Goal: Information Seeking & Learning: Learn about a topic

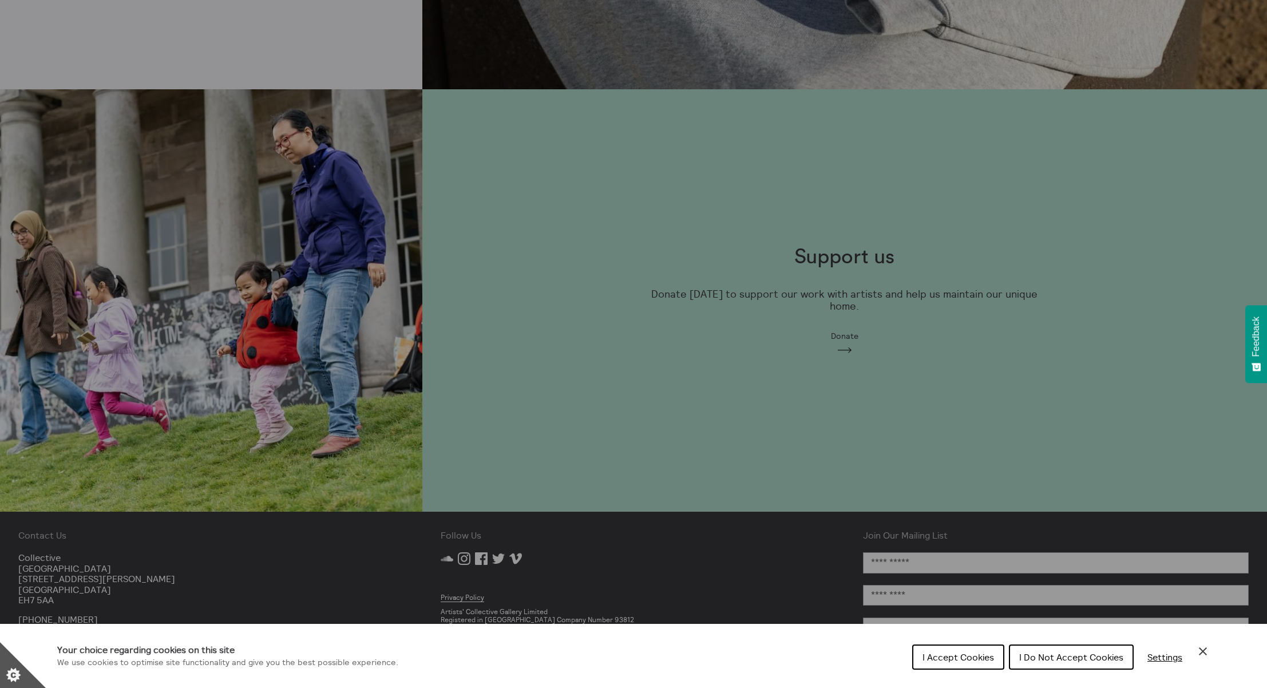
scroll to position [1003, 0]
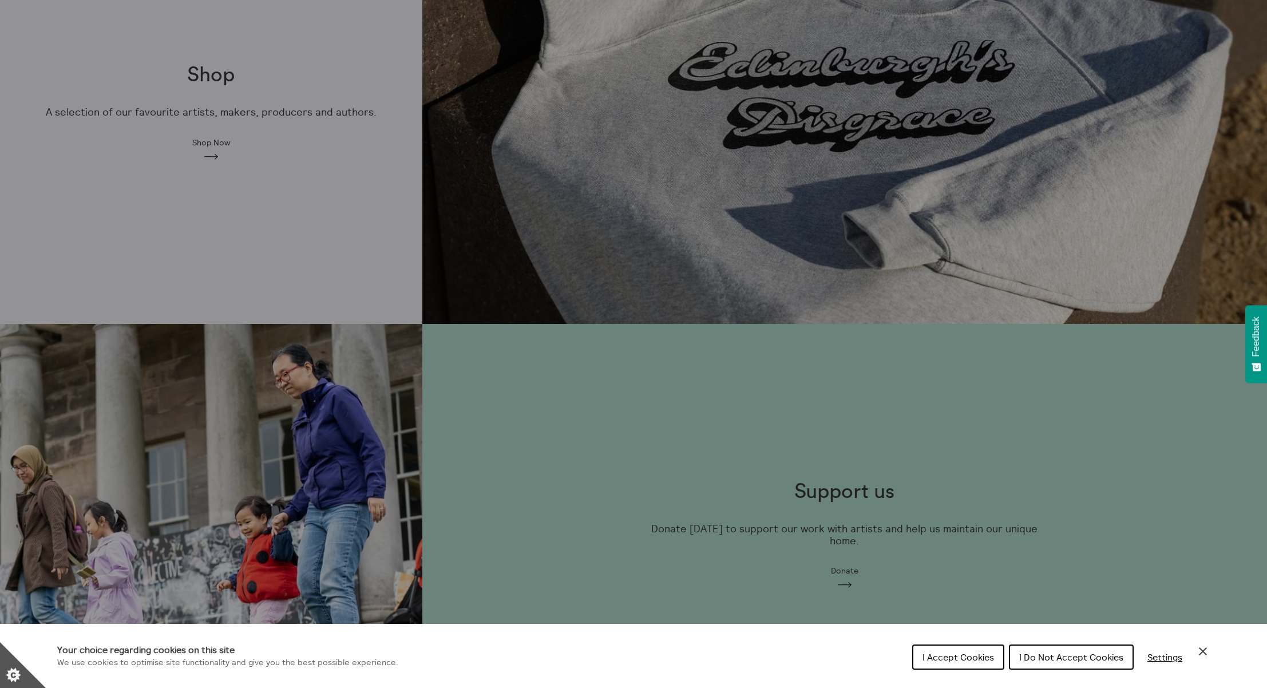
click at [201, 141] on div "Cookie preferences" at bounding box center [633, 344] width 1267 height 688
click at [210, 145] on div "Cookie preferences" at bounding box center [633, 344] width 1267 height 688
click at [654, 113] on div "Cookie preferences" at bounding box center [633, 344] width 1267 height 688
drag, startPoint x: 608, startPoint y: 137, endPoint x: 547, endPoint y: 128, distance: 61.3
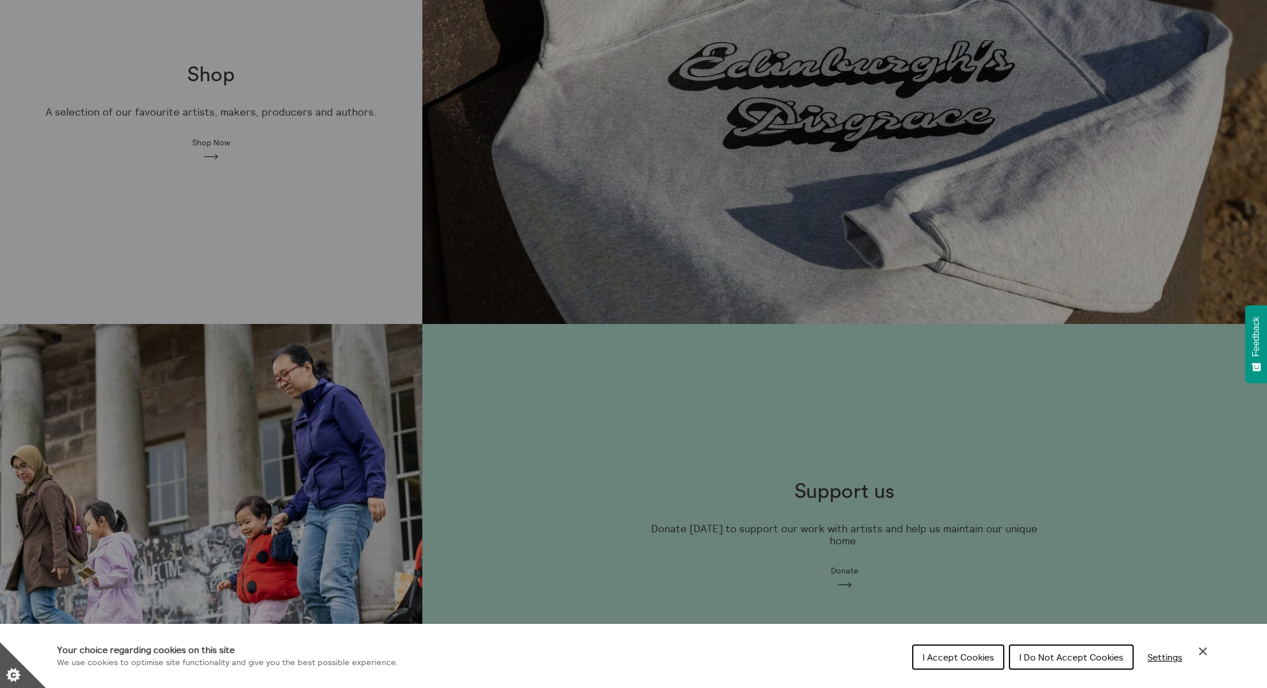
click at [589, 134] on div "Cookie preferences" at bounding box center [633, 344] width 1267 height 688
click at [239, 102] on div "Cookie preferences" at bounding box center [633, 344] width 1267 height 688
drag, startPoint x: 211, startPoint y: 76, endPoint x: 219, endPoint y: 84, distance: 10.5
click at [211, 77] on div "Cookie preferences" at bounding box center [633, 344] width 1267 height 688
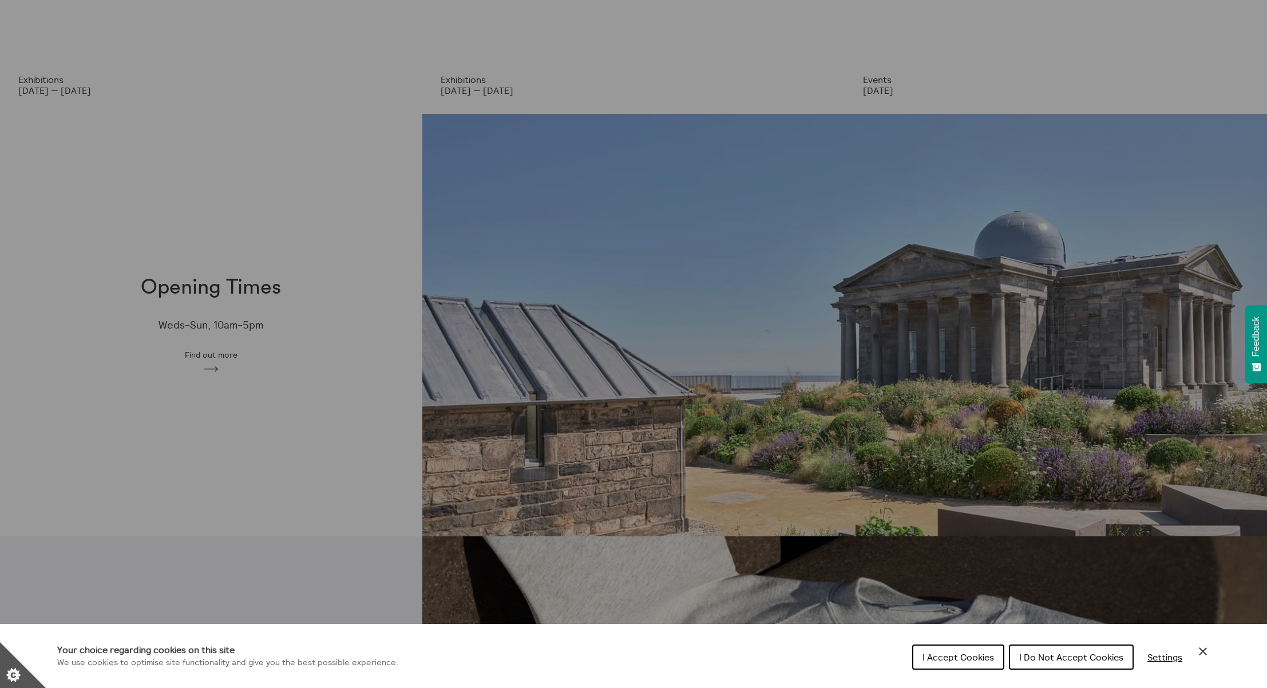
scroll to position [0, 0]
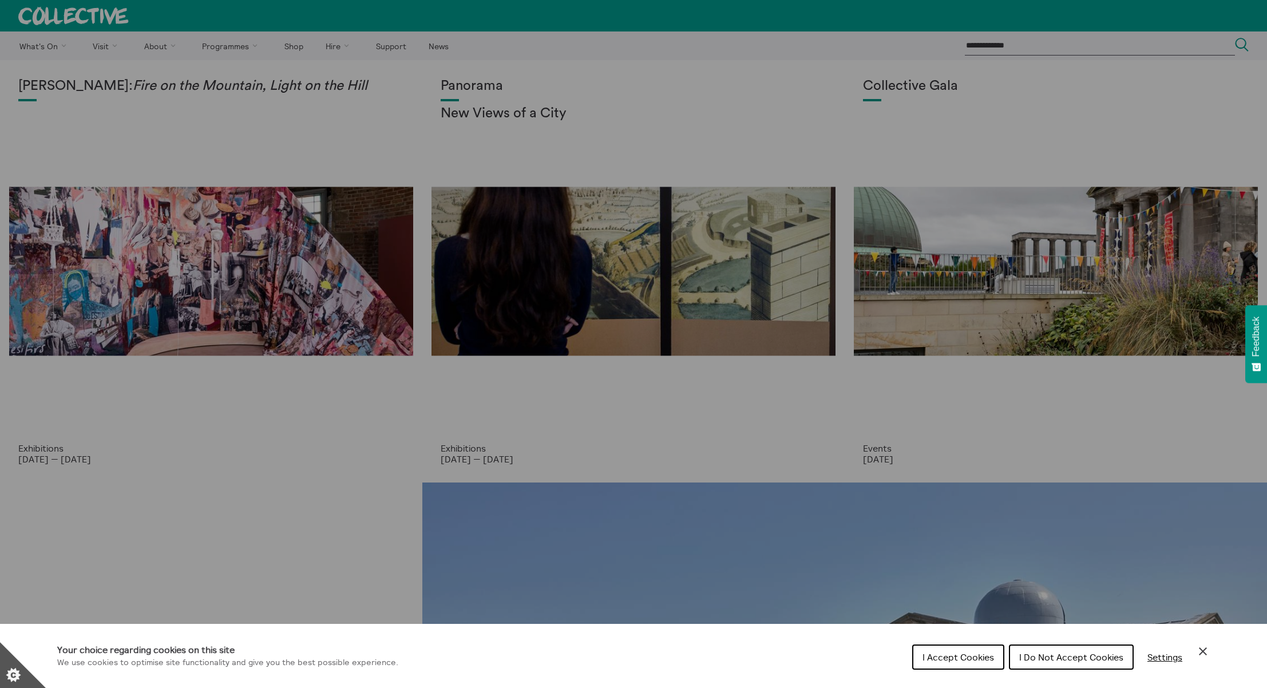
click at [181, 161] on div "Cookie preferences" at bounding box center [633, 344] width 1267 height 688
click at [1089, 660] on span "I Do Not Accept Cookies" at bounding box center [1071, 656] width 104 height 11
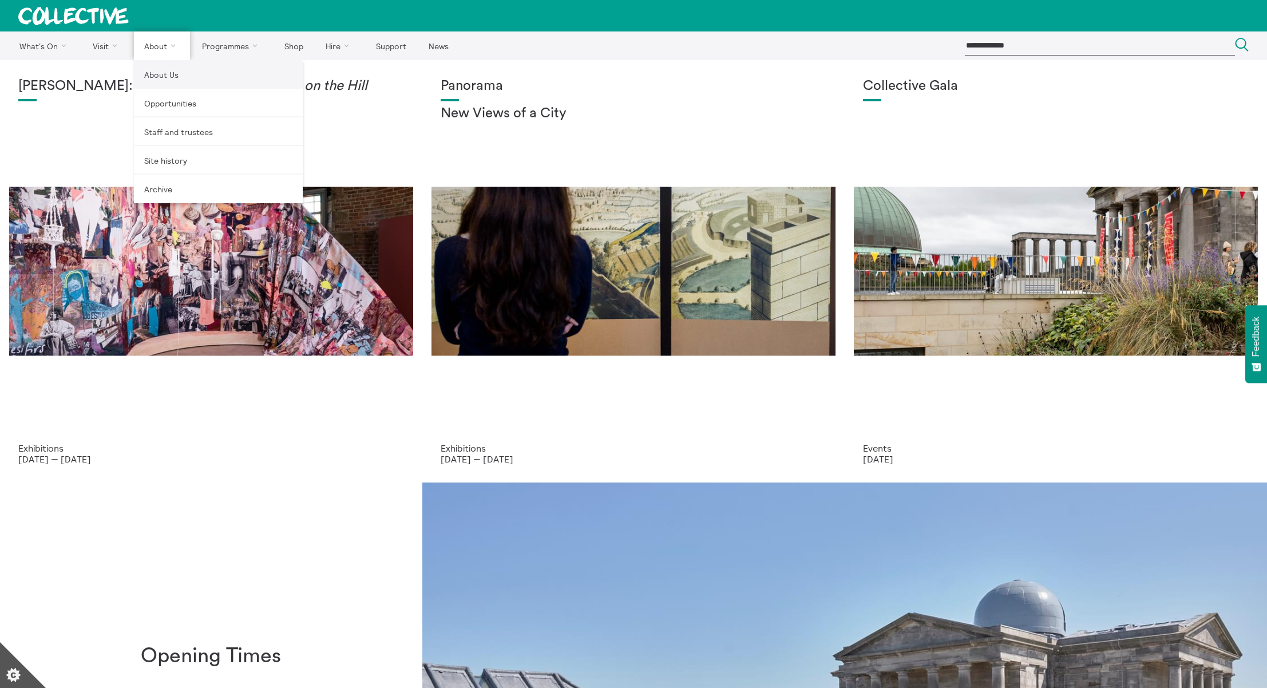
click at [162, 73] on link "About Us" at bounding box center [218, 74] width 169 height 29
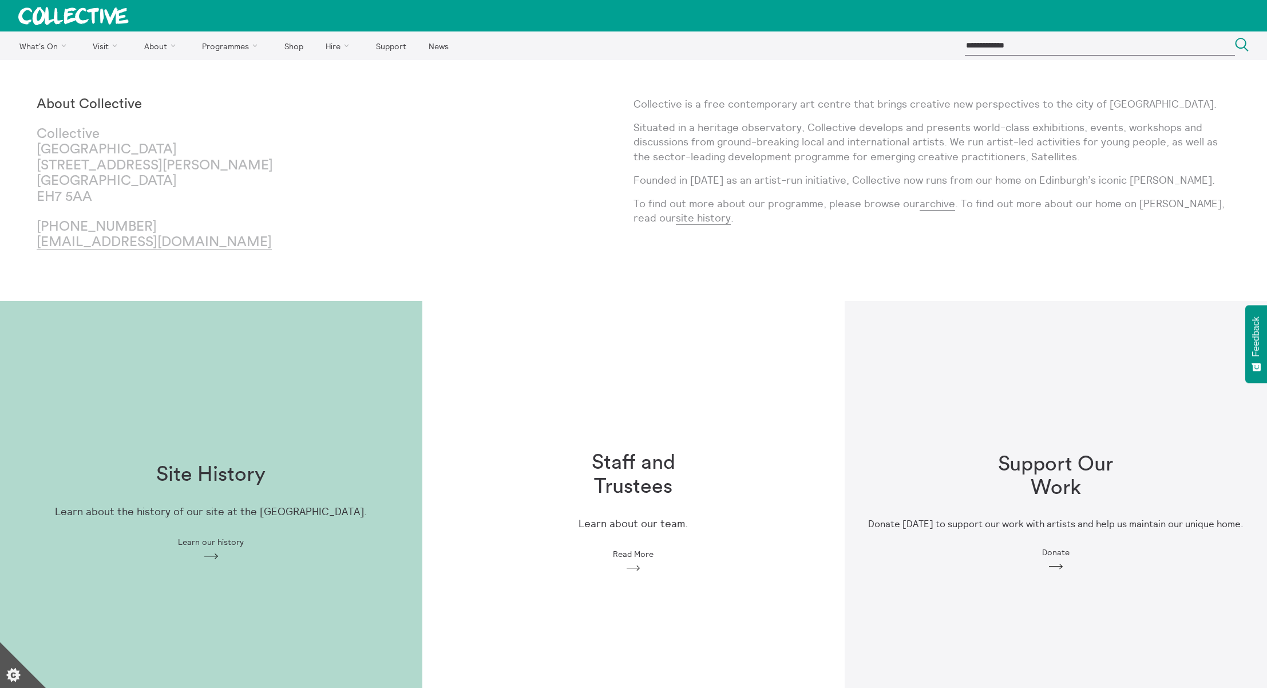
scroll to position [2, 0]
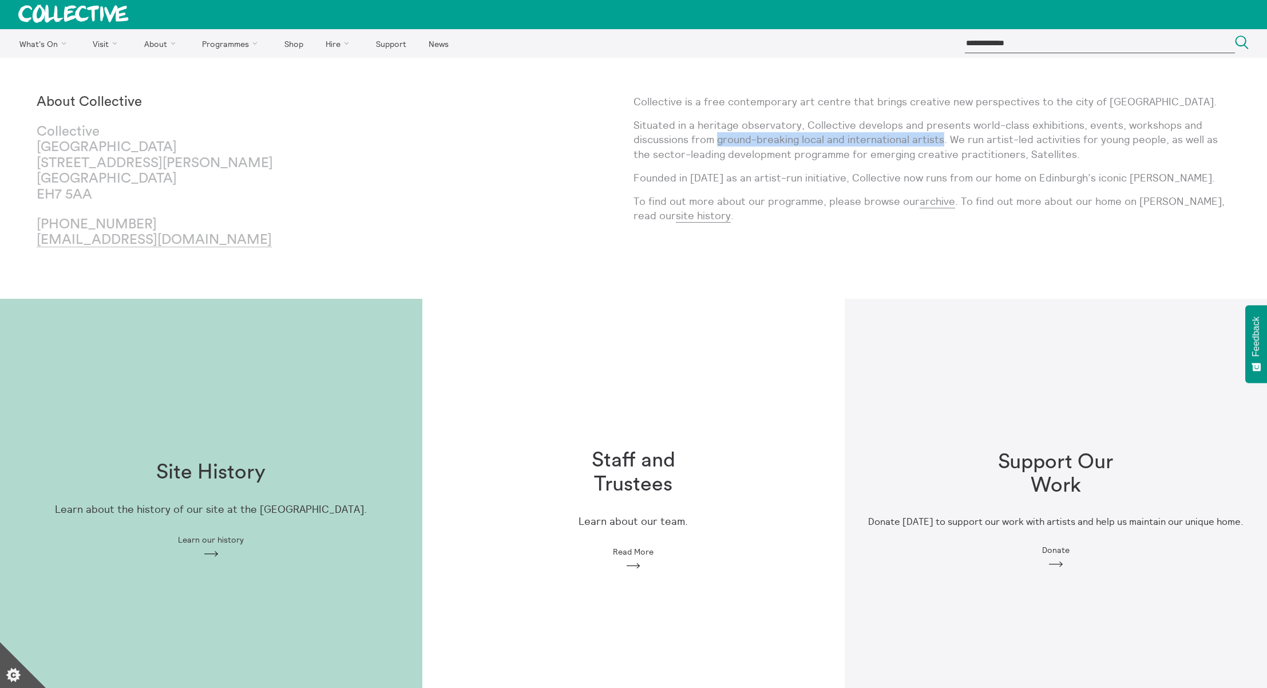
drag, startPoint x: 716, startPoint y: 137, endPoint x: 941, endPoint y: 142, distance: 225.5
click at [941, 142] on p "Situated in a heritage observatory, Collective develops and presents world-clas…" at bounding box center [931, 139] width 597 height 43
copy p "ground-breaking local and international artists"
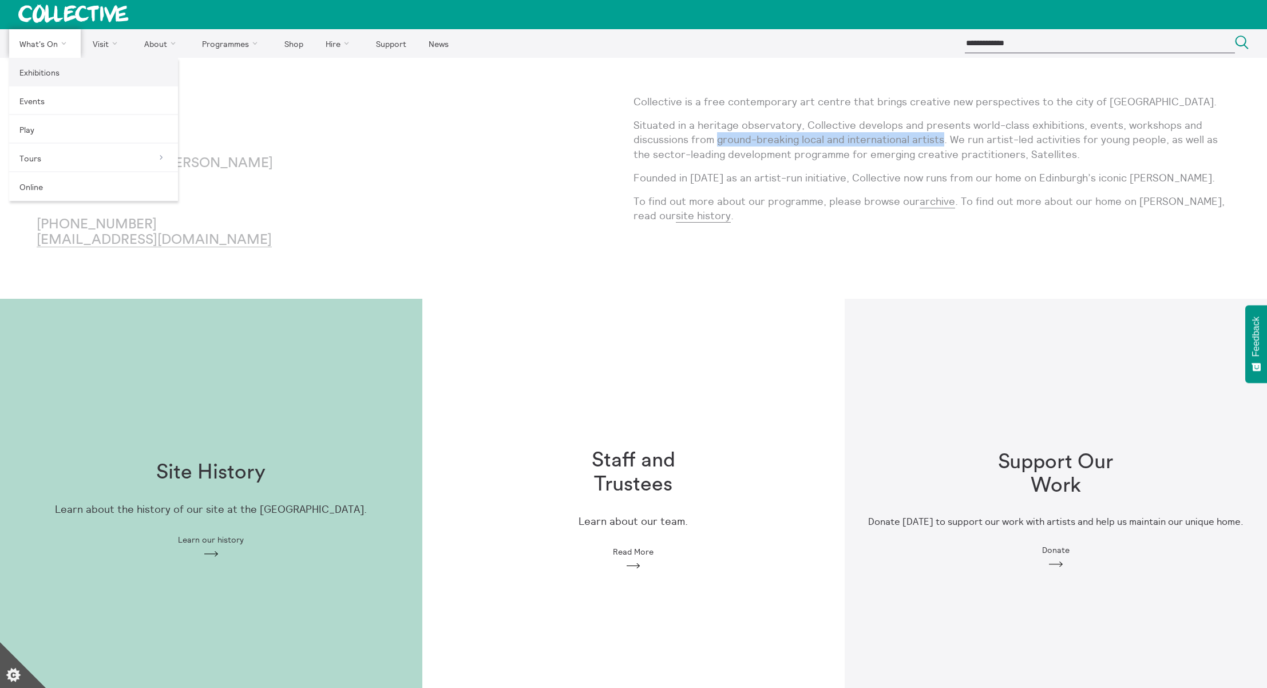
click at [59, 75] on link "Exhibitions" at bounding box center [93, 72] width 169 height 29
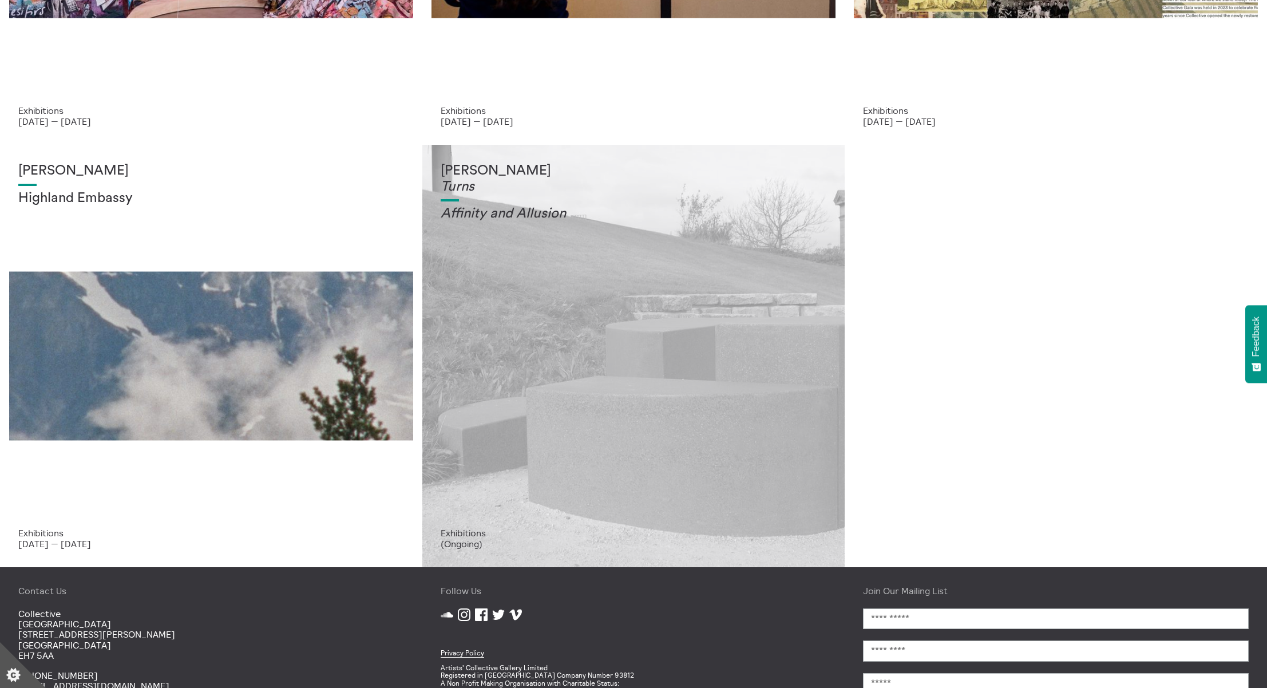
scroll to position [450, 0]
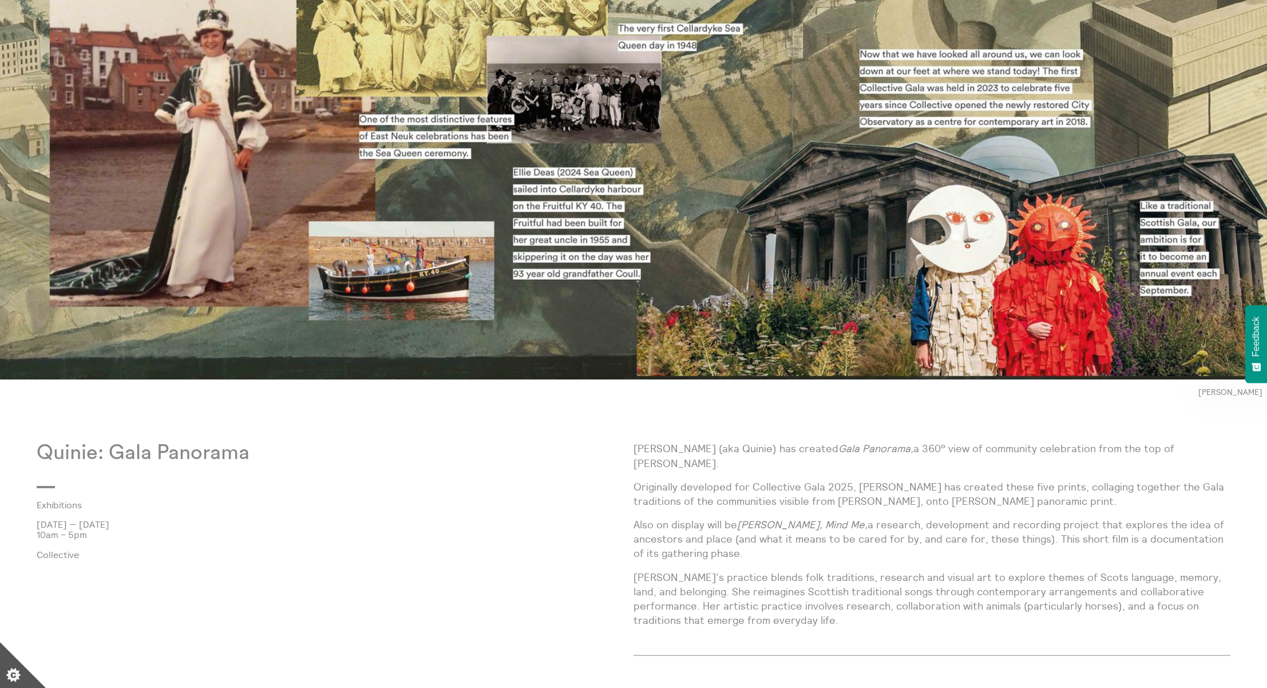
scroll to position [691, 0]
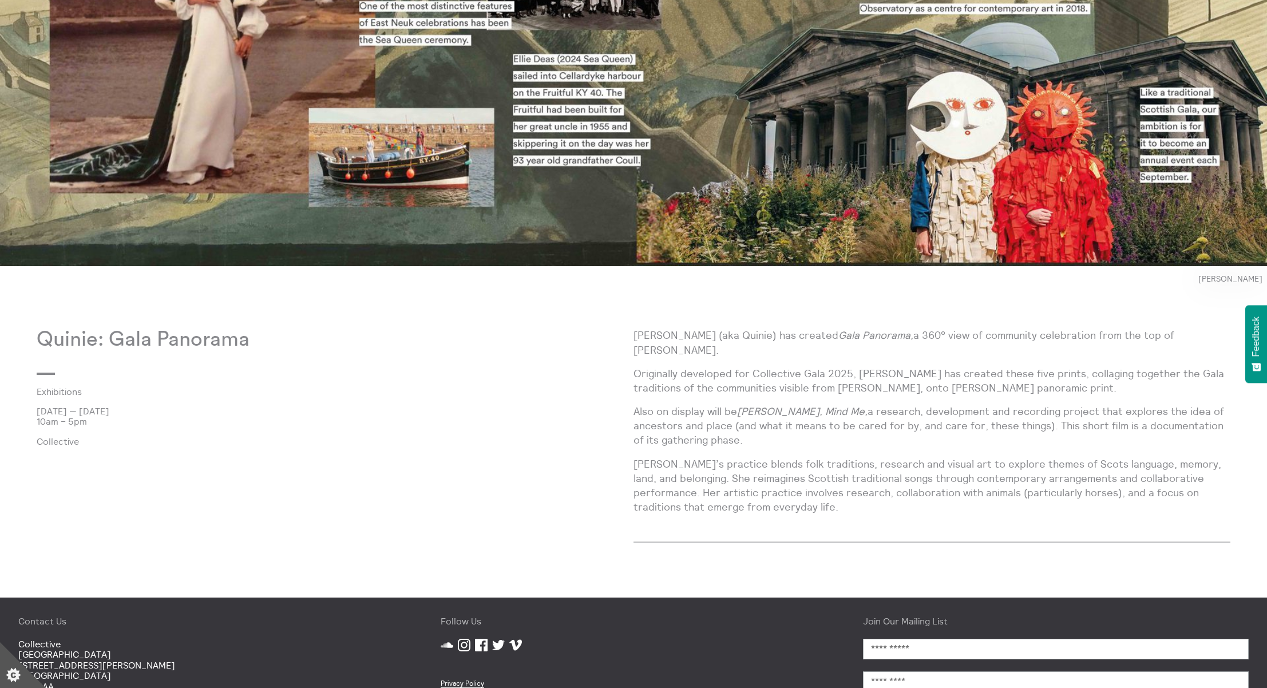
click at [934, 329] on p "Josie Vallely (aka Quinie) has created Gala Panorama, a 360° view of community …" at bounding box center [931, 342] width 597 height 29
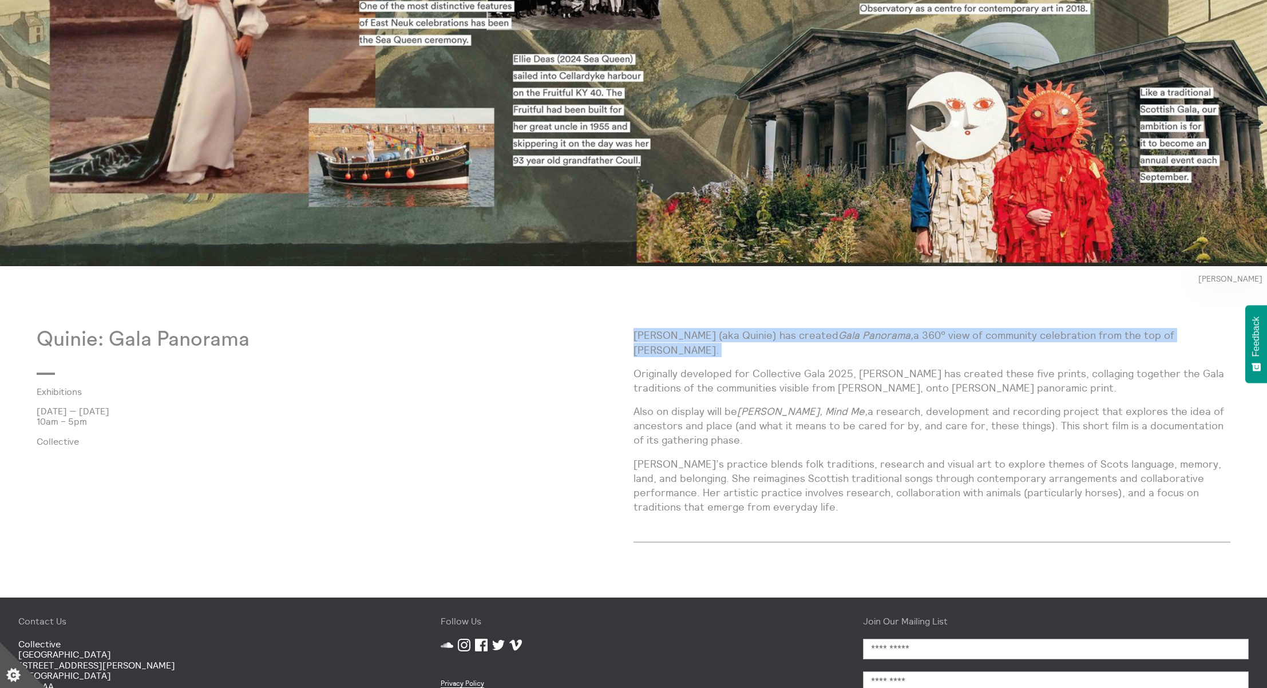
click at [934, 329] on p "Josie Vallely (aka Quinie) has created Gala Panorama, a 360° view of community …" at bounding box center [931, 342] width 597 height 29
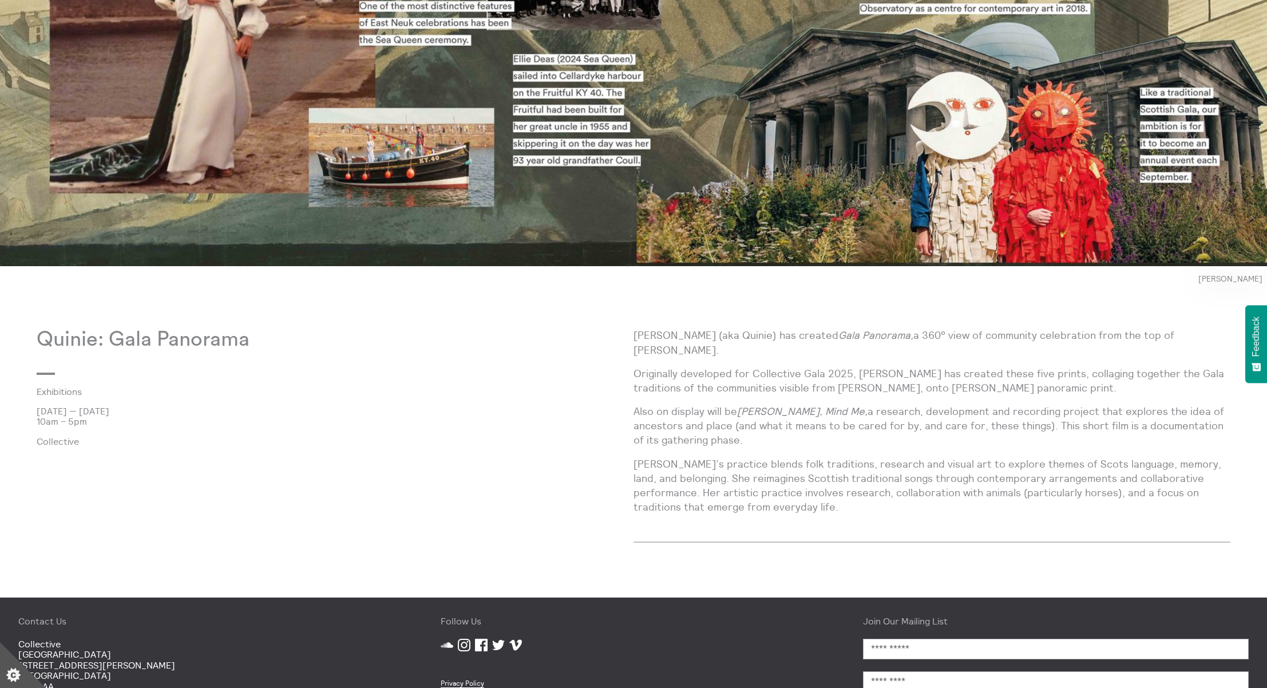
click at [926, 370] on p "Originally developed for Collective Gala 2025, Quinie has created these five pr…" at bounding box center [931, 380] width 597 height 29
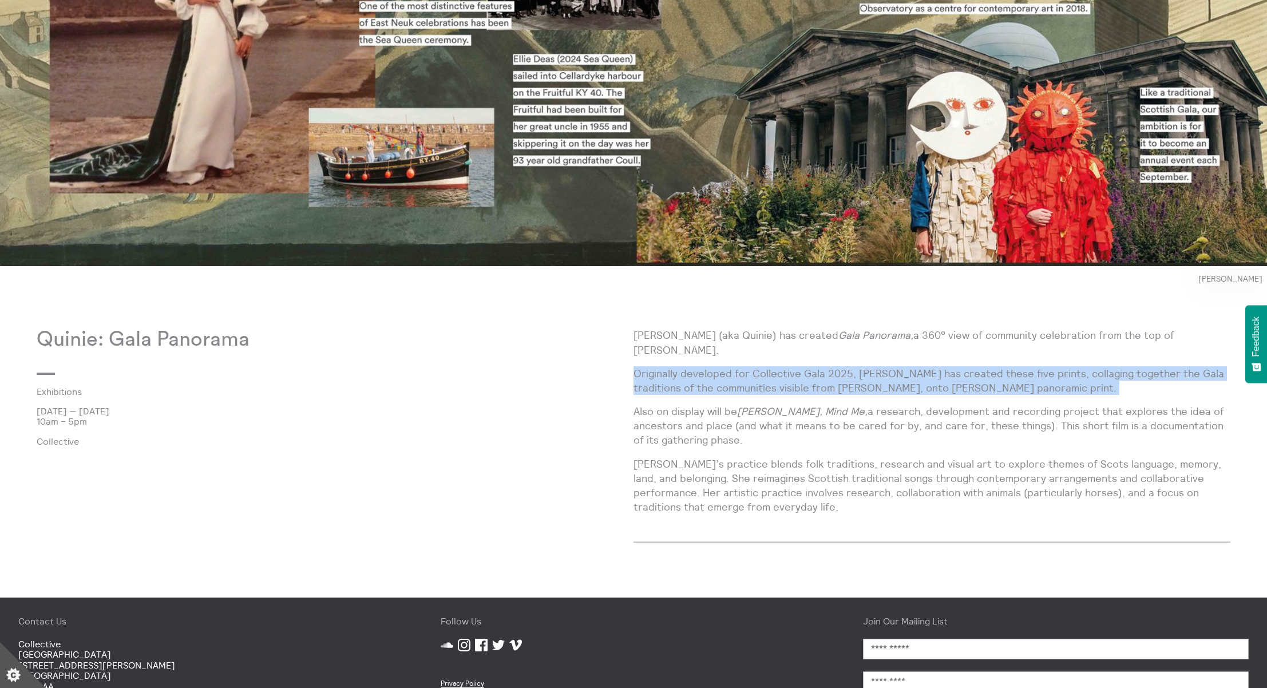
click at [926, 370] on p "Originally developed for Collective Gala 2025, Quinie has created these five pr…" at bounding box center [931, 380] width 597 height 29
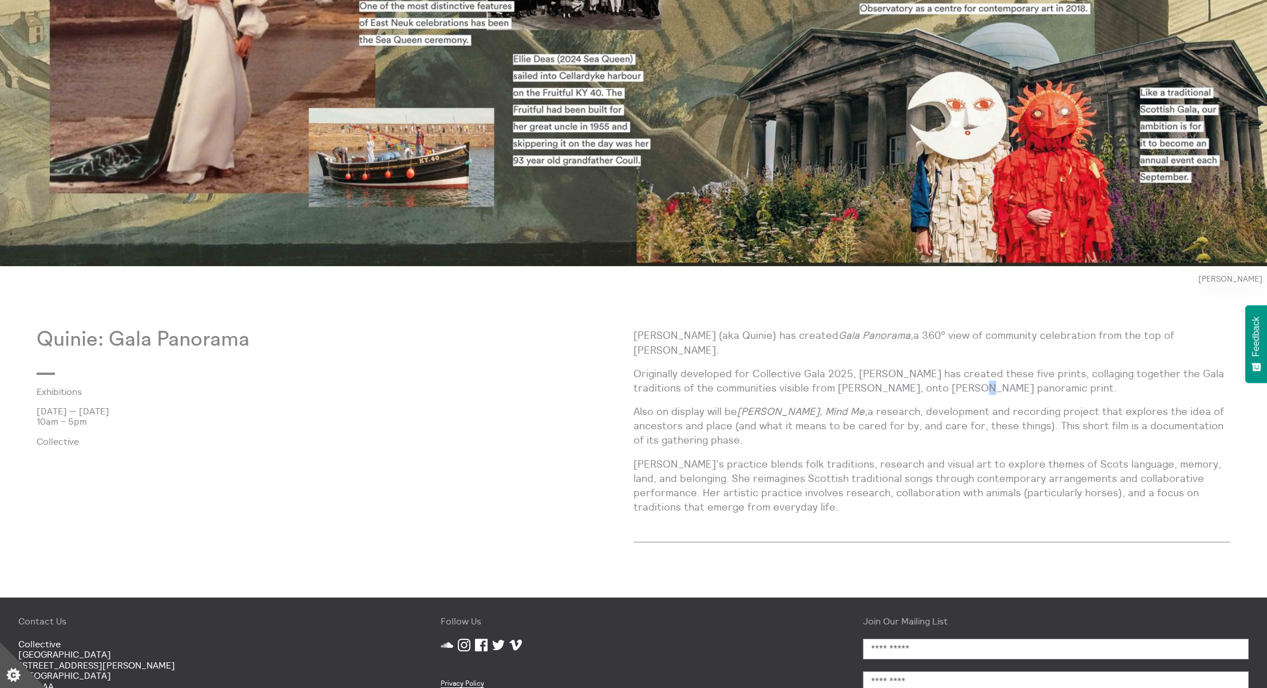
click at [926, 370] on p "Originally developed for Collective Gala 2025, Quinie has created these five pr…" at bounding box center [931, 380] width 597 height 29
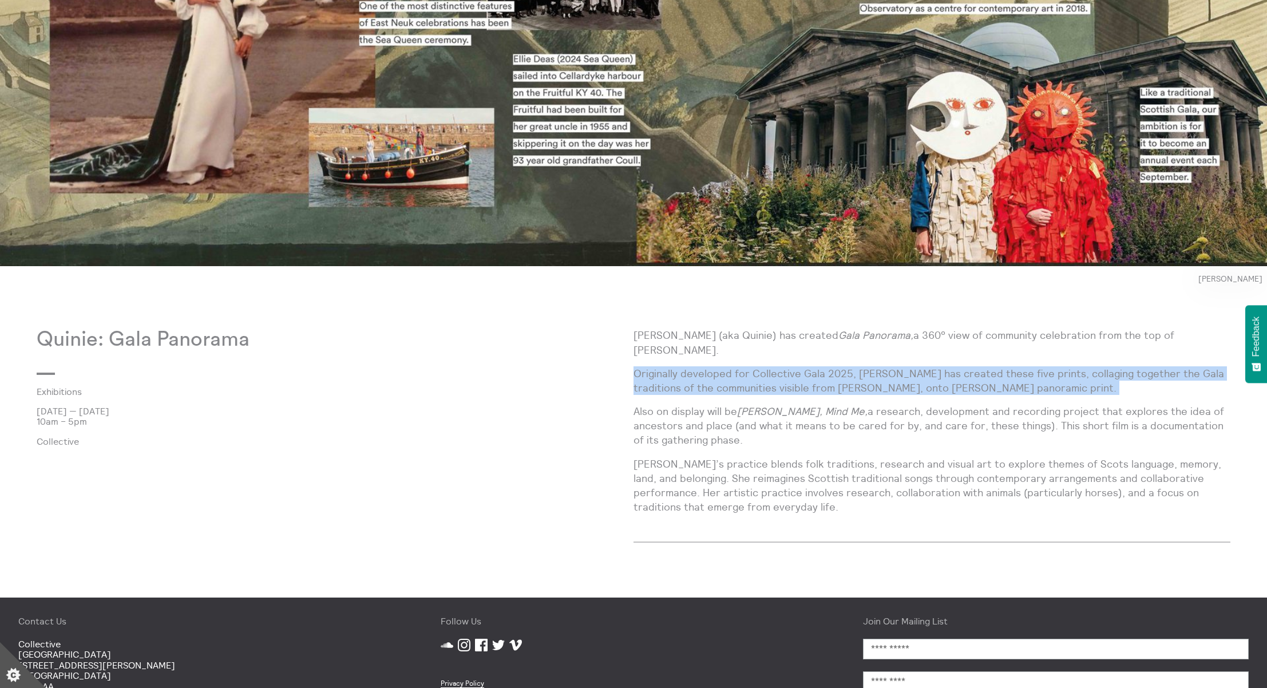
click at [926, 370] on p "Originally developed for Collective Gala 2025, Quinie has created these five pr…" at bounding box center [931, 380] width 597 height 29
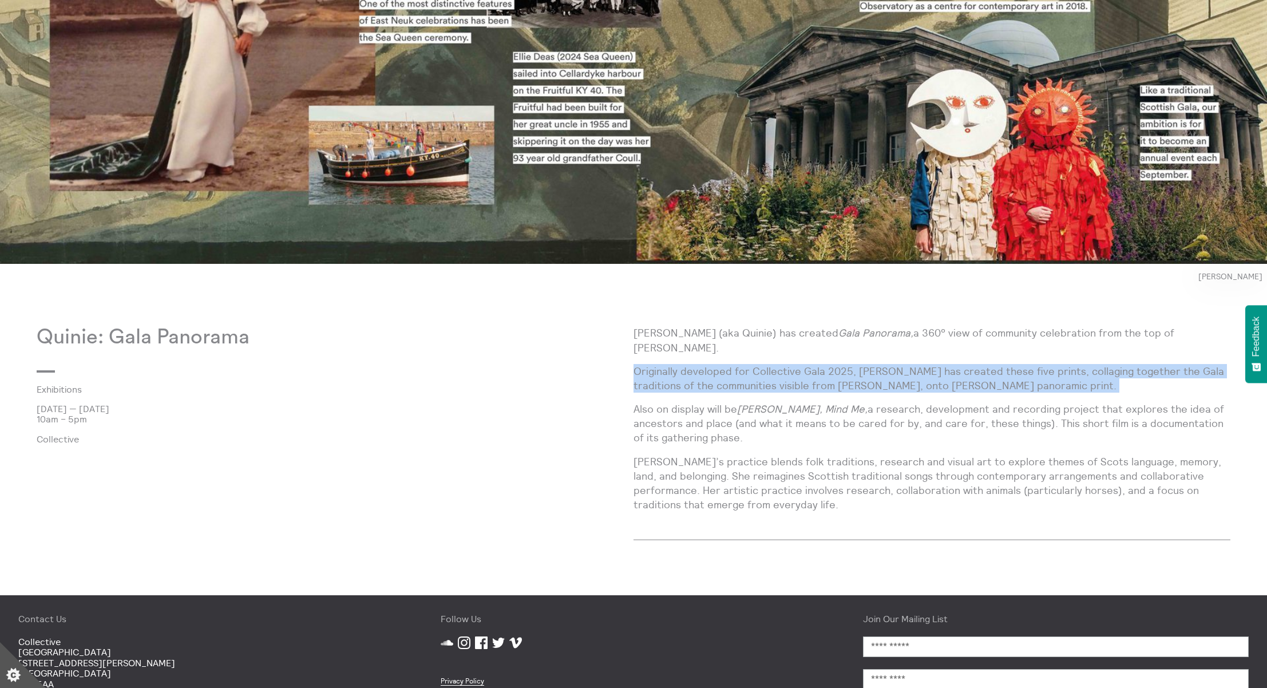
scroll to position [696, 0]
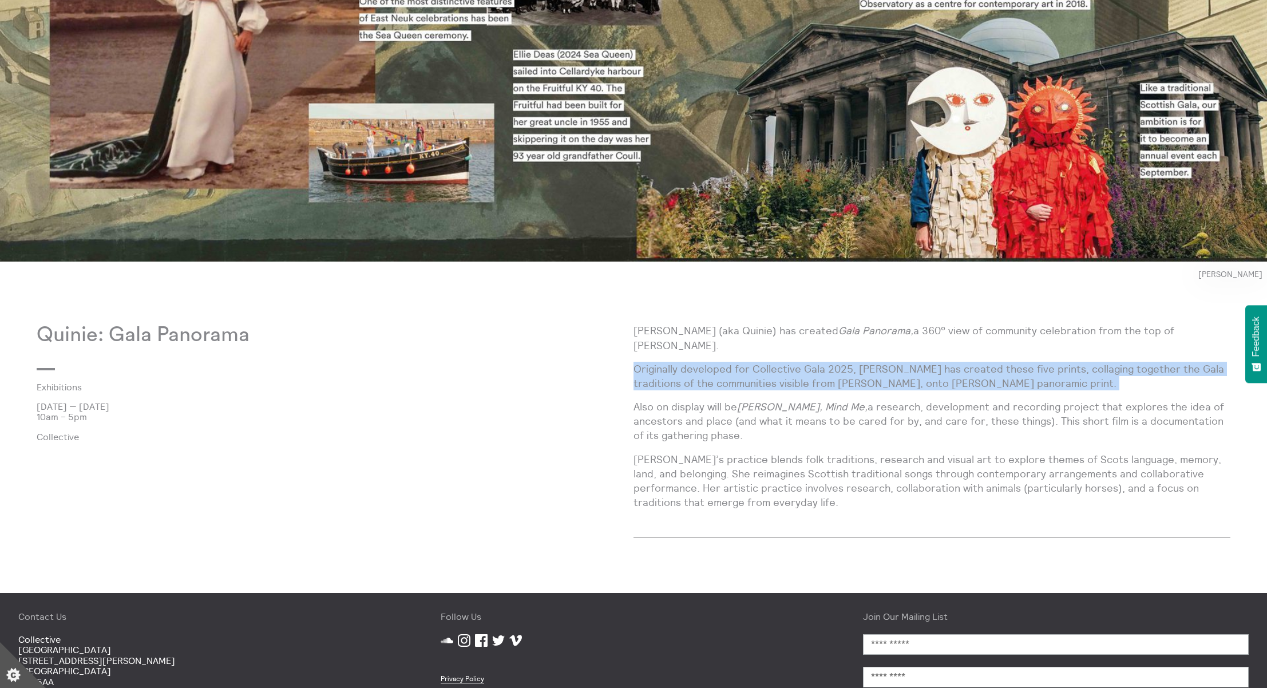
click at [893, 402] on p "Also on display will be Forefowk, Mind Me, a research, development and recordin…" at bounding box center [931, 420] width 597 height 43
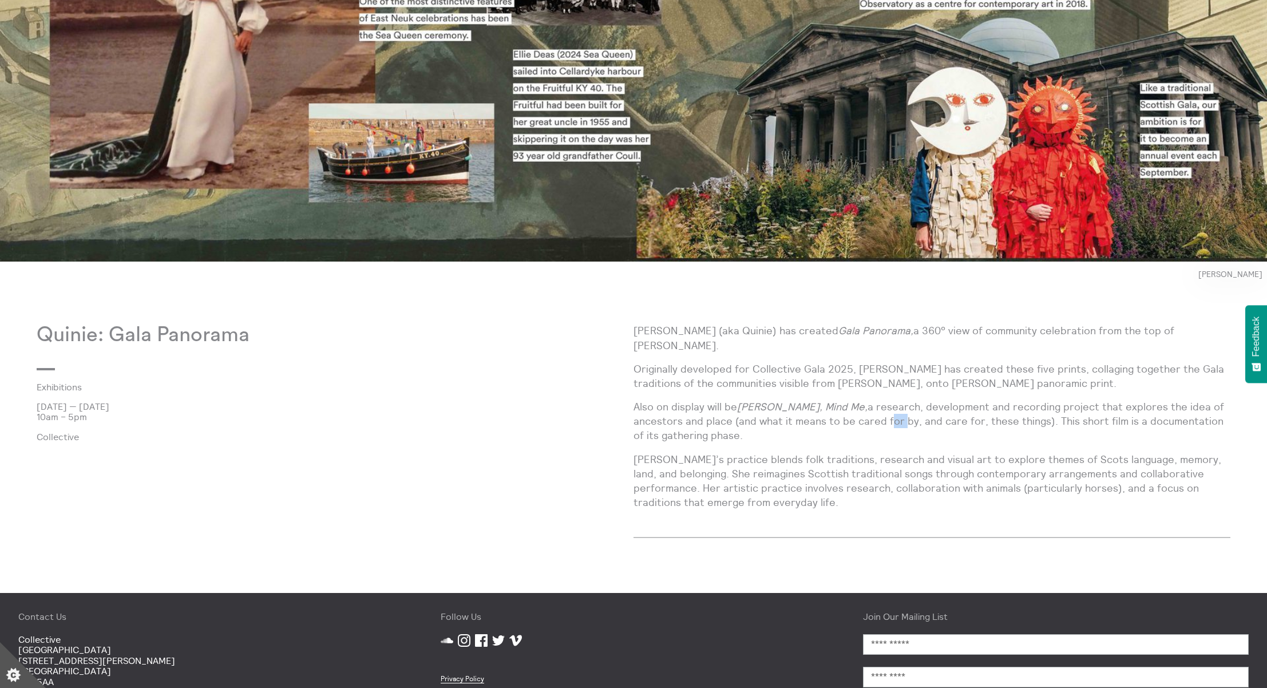
click at [893, 402] on p "Also on display will be Forefowk, Mind Me, a research, development and recordin…" at bounding box center [931, 420] width 597 height 43
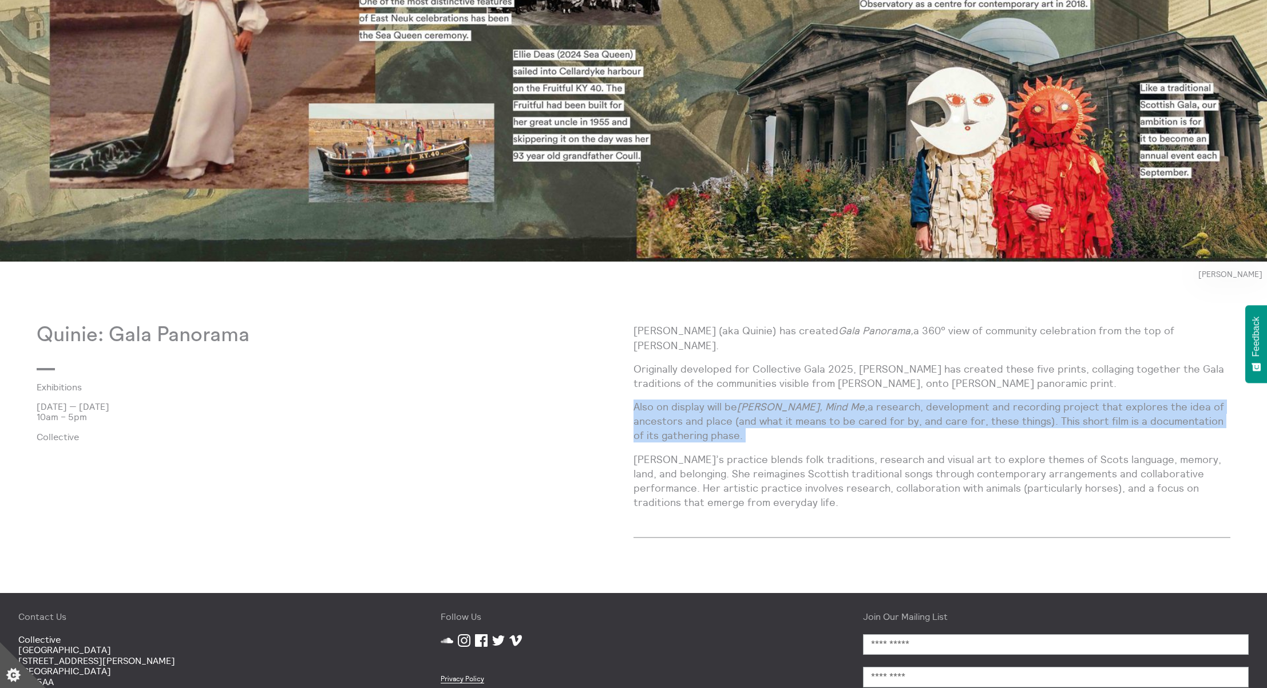
click at [893, 402] on p "Also on display will be Forefowk, Mind Me, a research, development and recordin…" at bounding box center [931, 420] width 597 height 43
click at [730, 404] on p "Also on display will be Forefowk, Mind Me, a research, development and recordin…" at bounding box center [931, 420] width 597 height 43
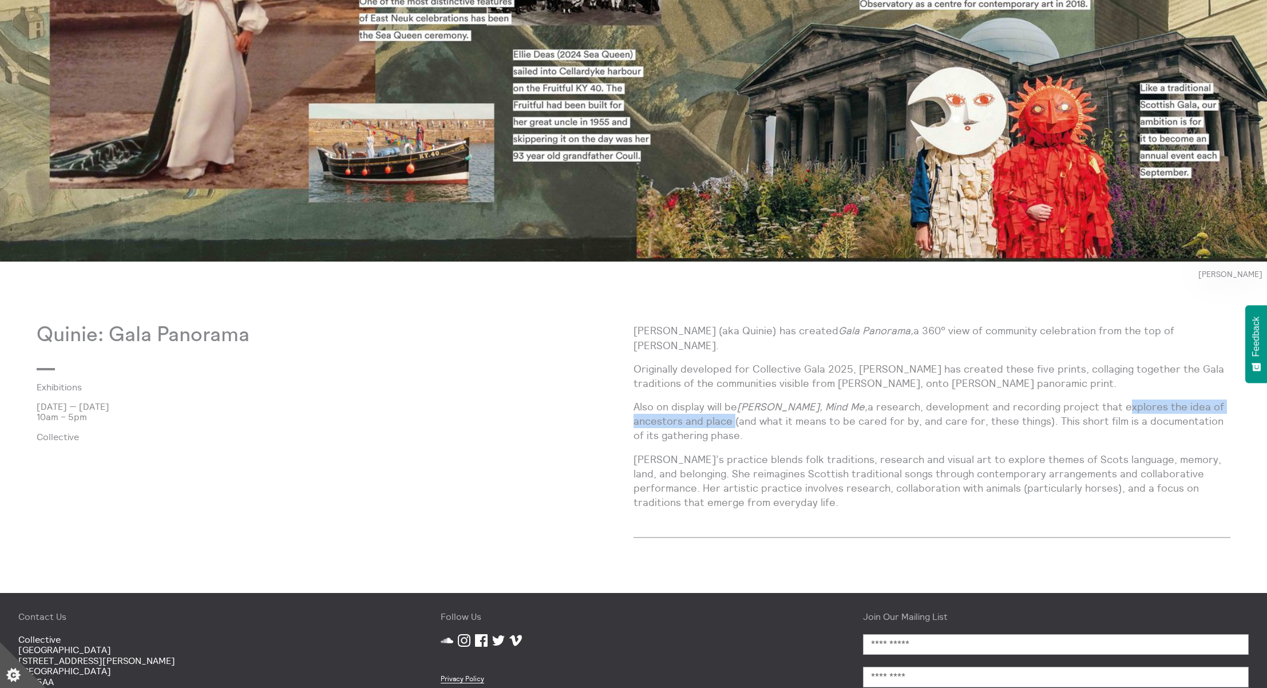
drag, startPoint x: 730, startPoint y: 405, endPoint x: 1089, endPoint y: 390, distance: 360.2
click at [1089, 399] on p "Also on display will be Forefowk, Mind Me, a research, development and recordin…" at bounding box center [931, 420] width 597 height 43
copy p "explores the idea of ancestors and place"
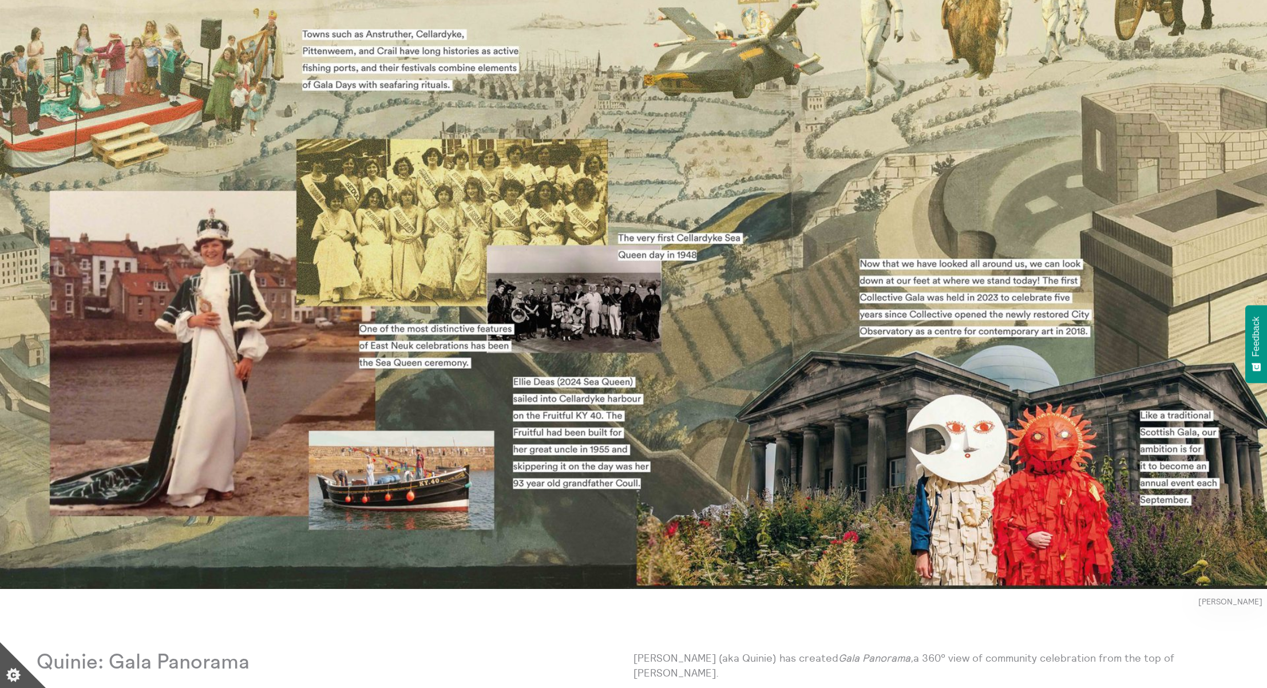
scroll to position [160, 0]
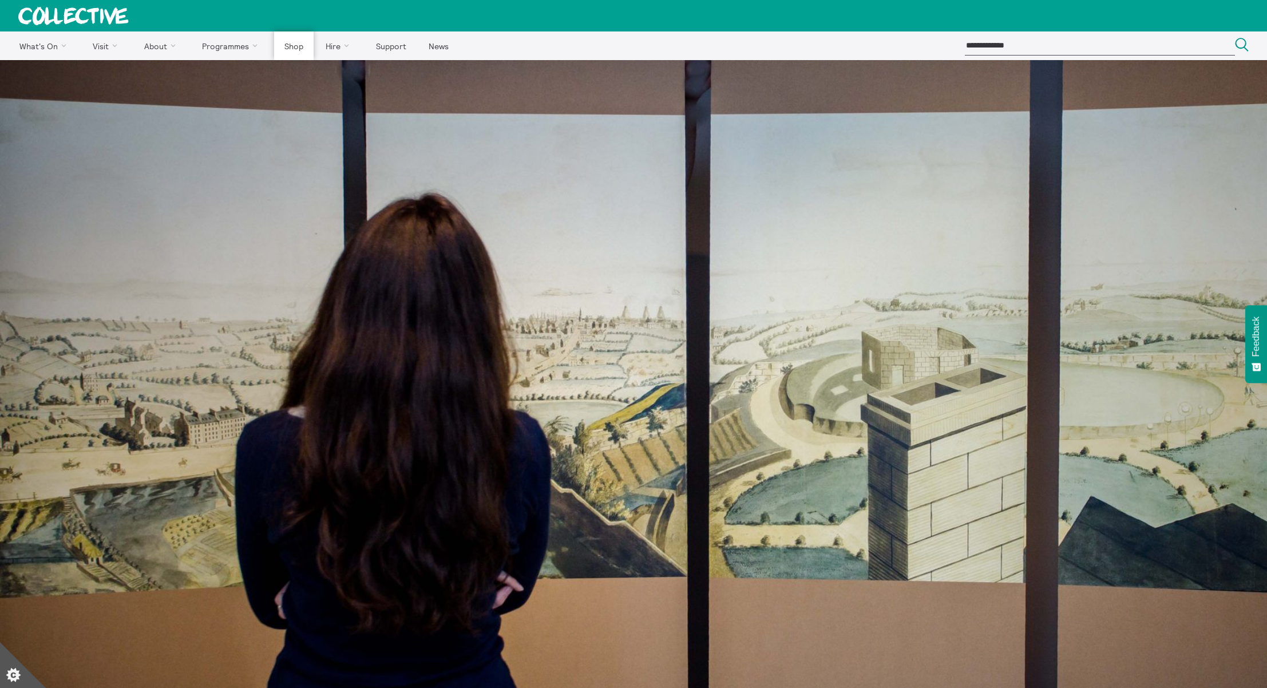
click at [288, 46] on link "Shop" at bounding box center [293, 45] width 39 height 29
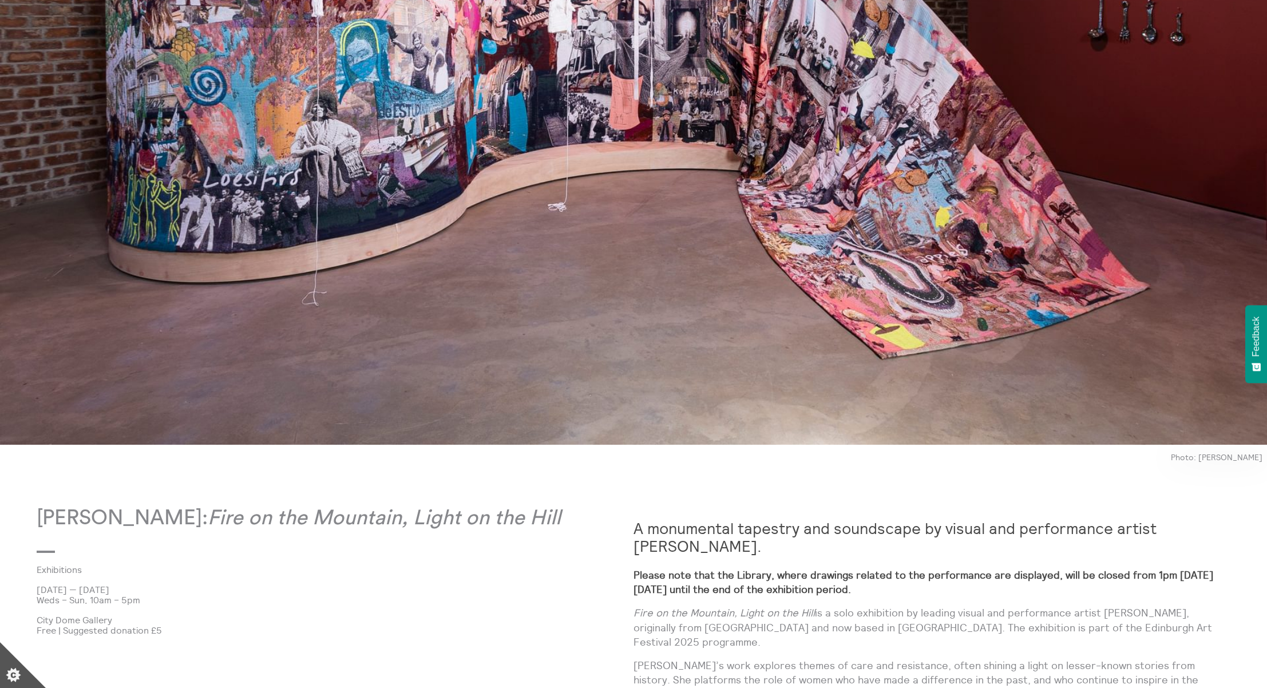
scroll to position [809, 0]
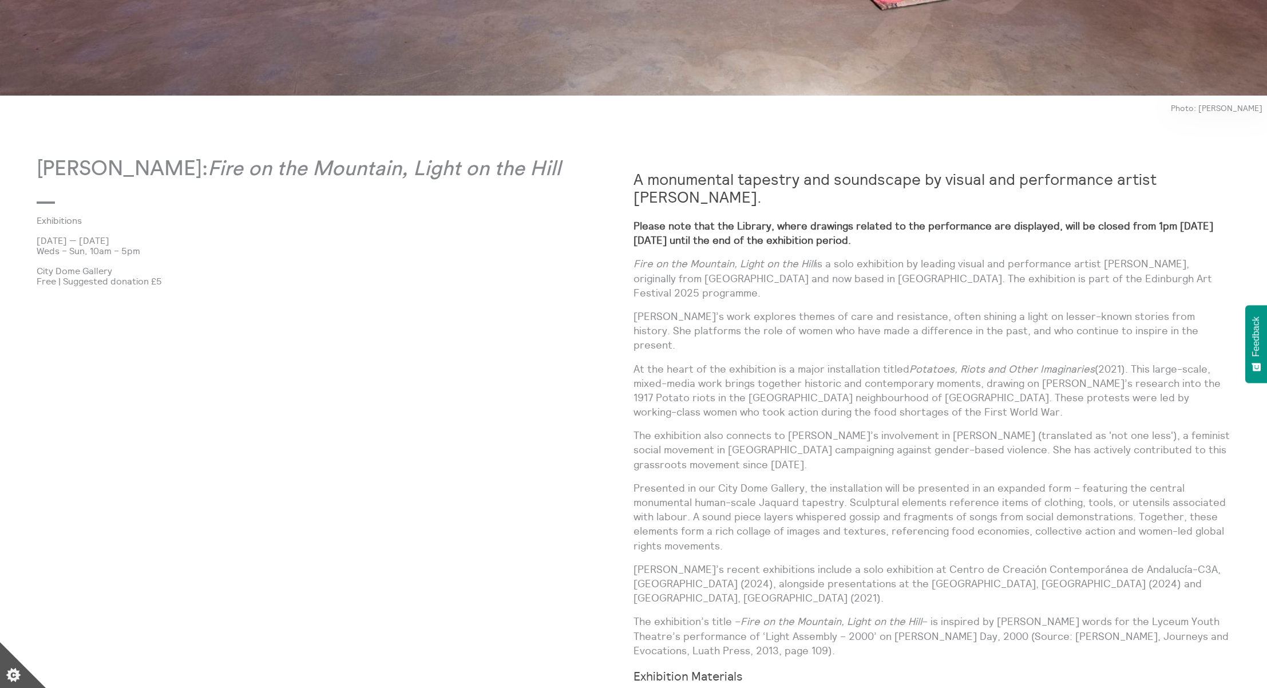
click at [847, 377] on p "At the heart of the exhibition is a major installation titled Potatoes, Riots a…" at bounding box center [931, 391] width 597 height 58
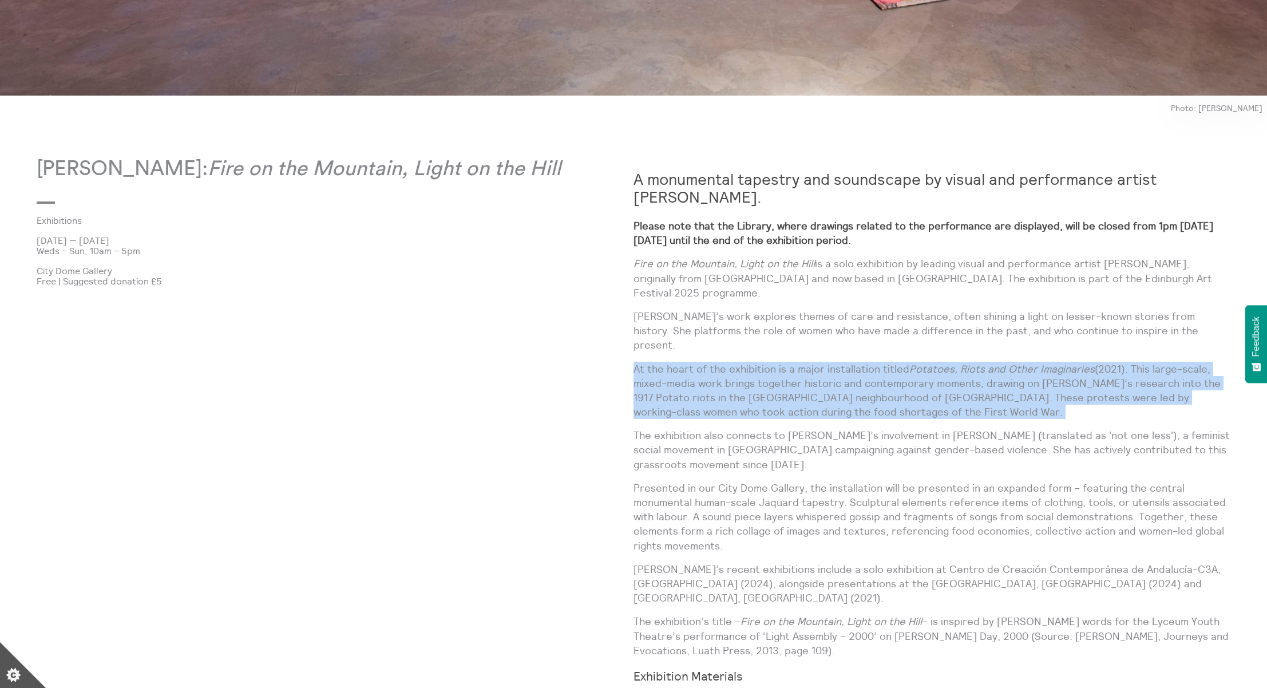
click at [847, 377] on p "At the heart of the exhibition is a major installation titled Potatoes, Riots a…" at bounding box center [931, 391] width 597 height 58
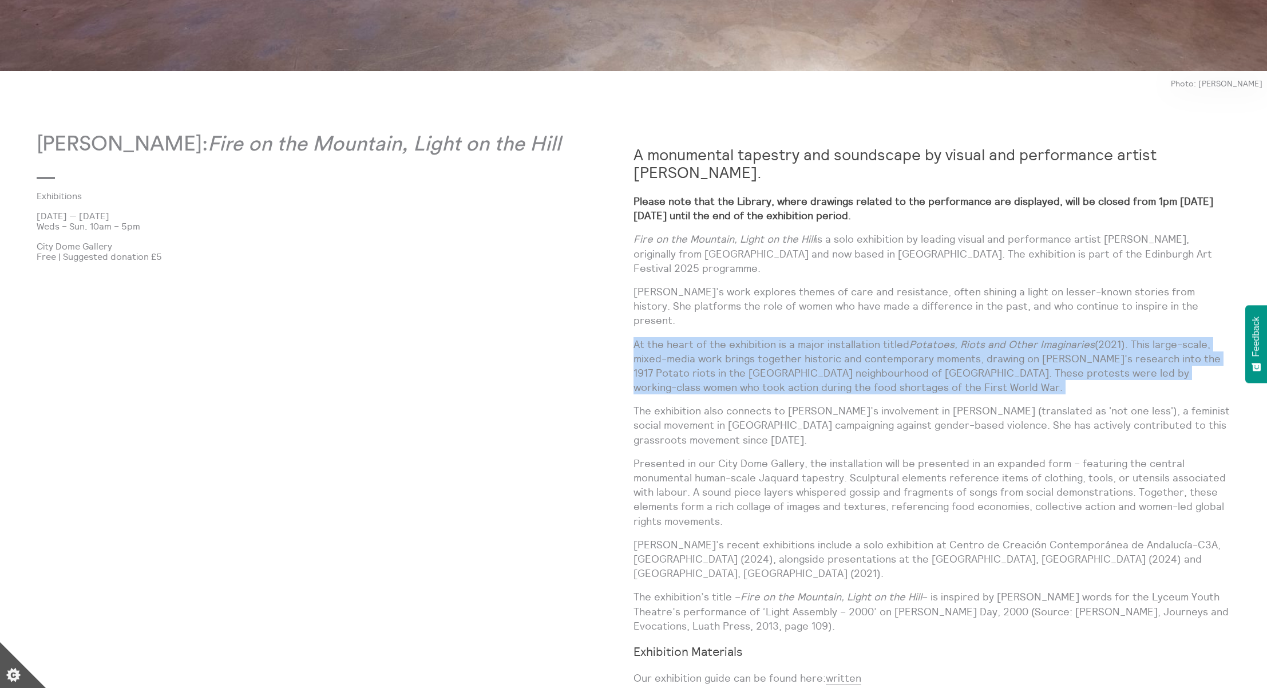
scroll to position [835, 0]
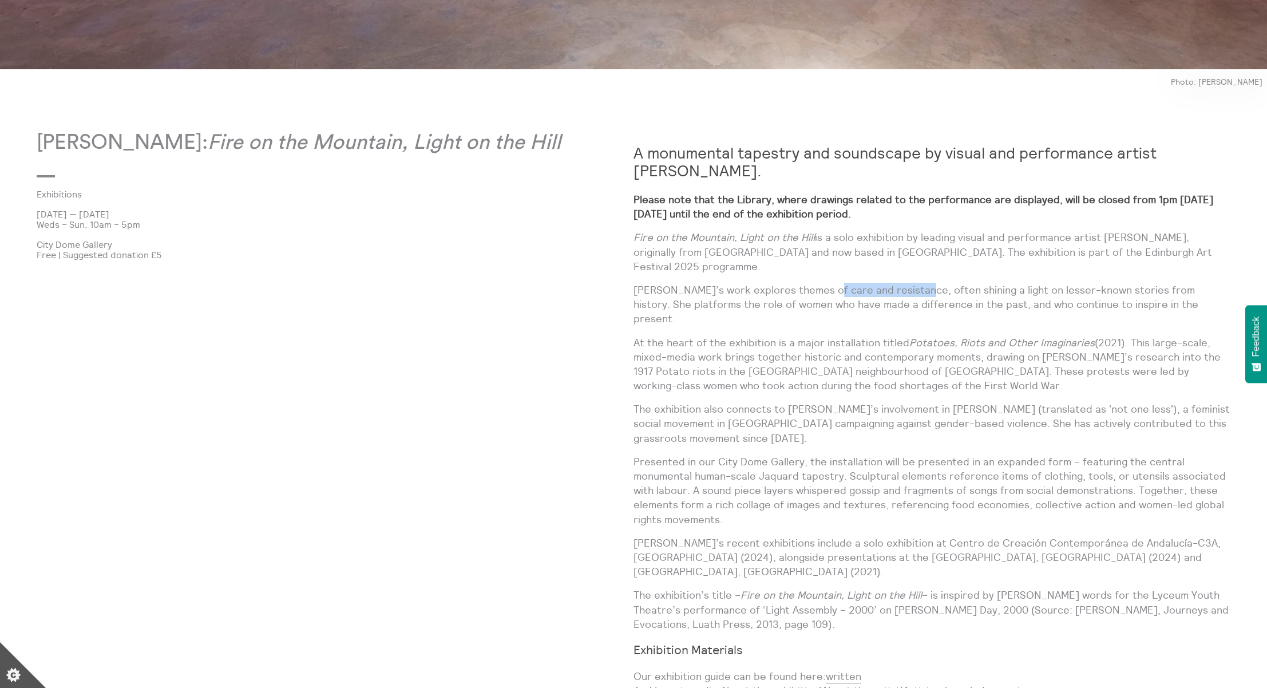
drag, startPoint x: 819, startPoint y: 287, endPoint x: 911, endPoint y: 286, distance: 91.6
click at [911, 286] on p "Azpilicueta’s work explores themes of care and resistance, often shining a ligh…" at bounding box center [931, 304] width 597 height 43
copy p "care and resistance"
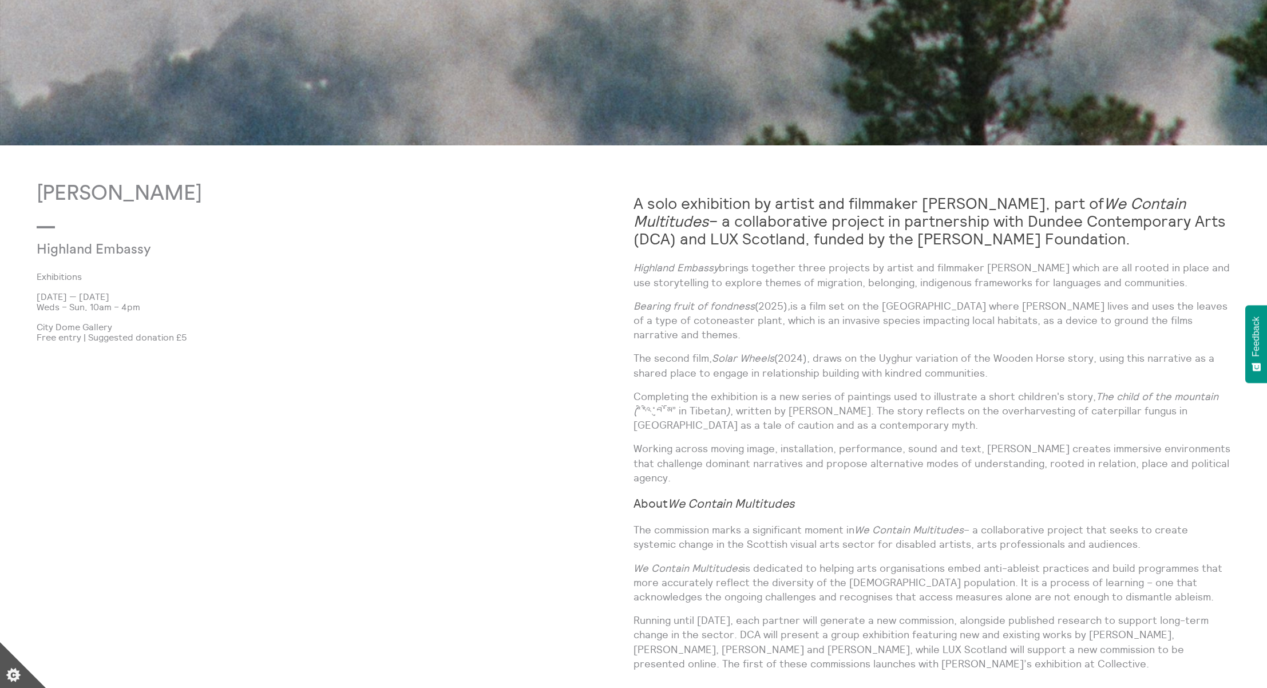
scroll to position [868, 0]
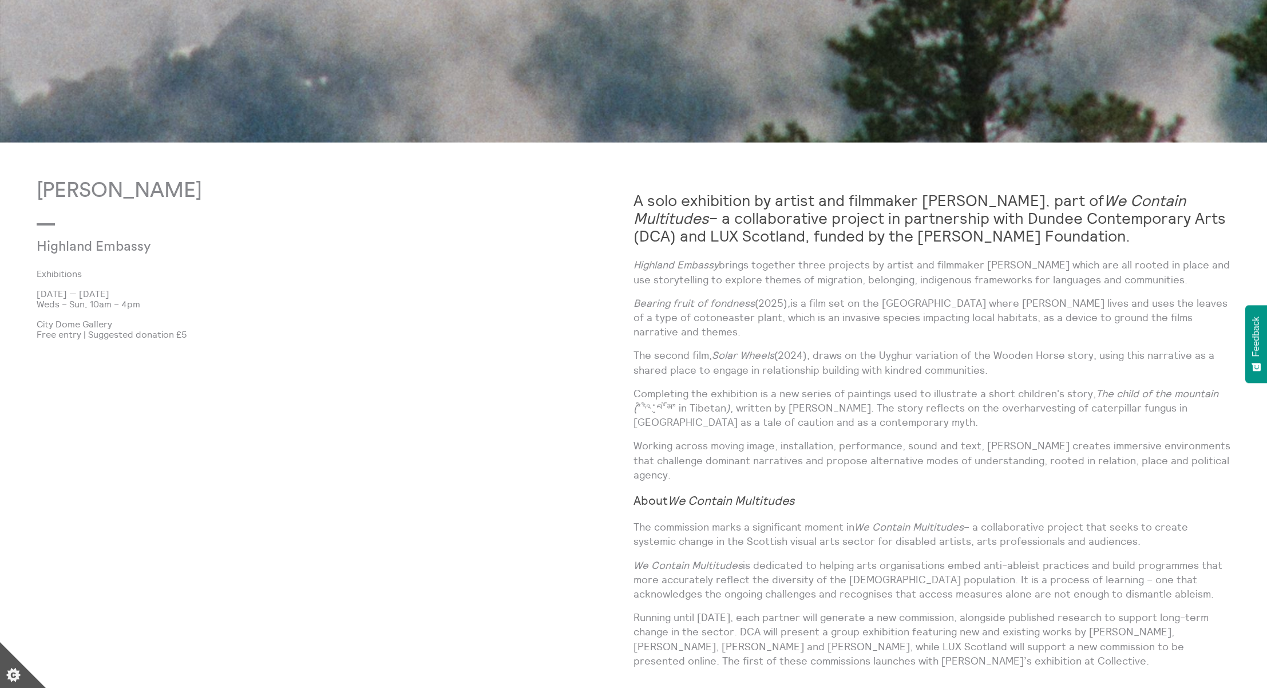
click at [906, 237] on strong "A solo exhibition by artist and filmmaker Shen Xin, part of We Contain Multitud…" at bounding box center [929, 218] width 592 height 55
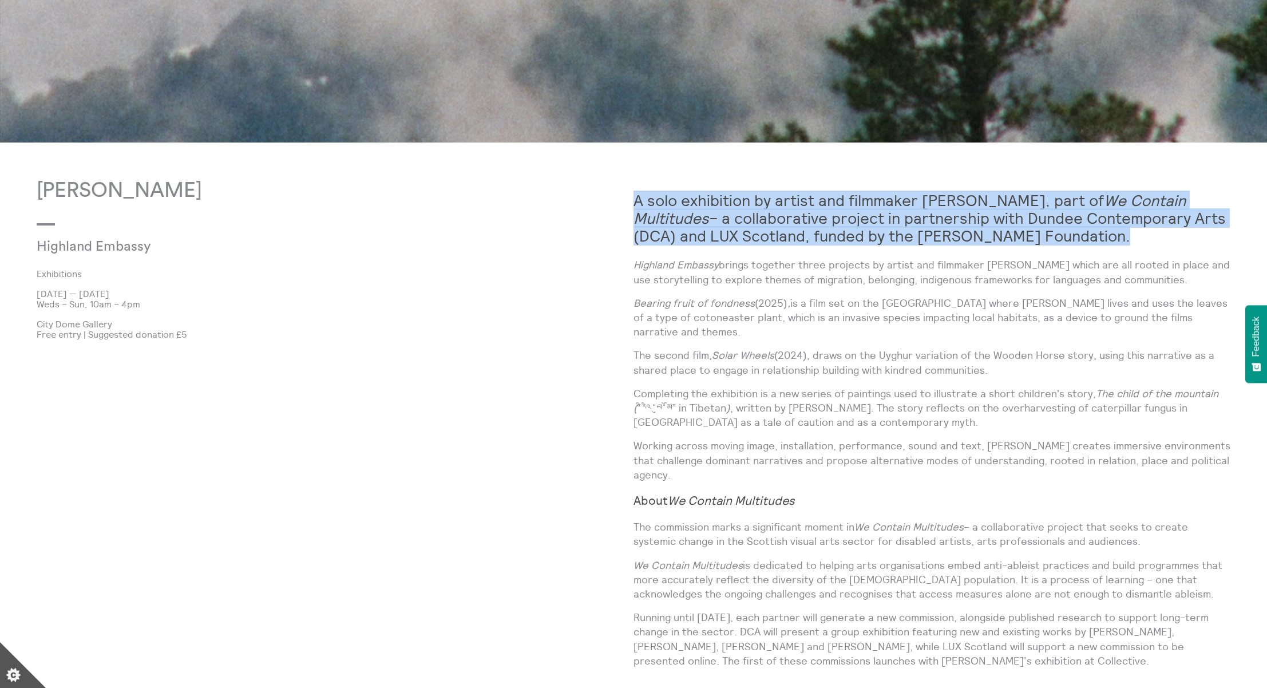
click at [906, 237] on strong "A solo exhibition by artist and filmmaker Shen Xin, part of We Contain Multitud…" at bounding box center [929, 218] width 592 height 55
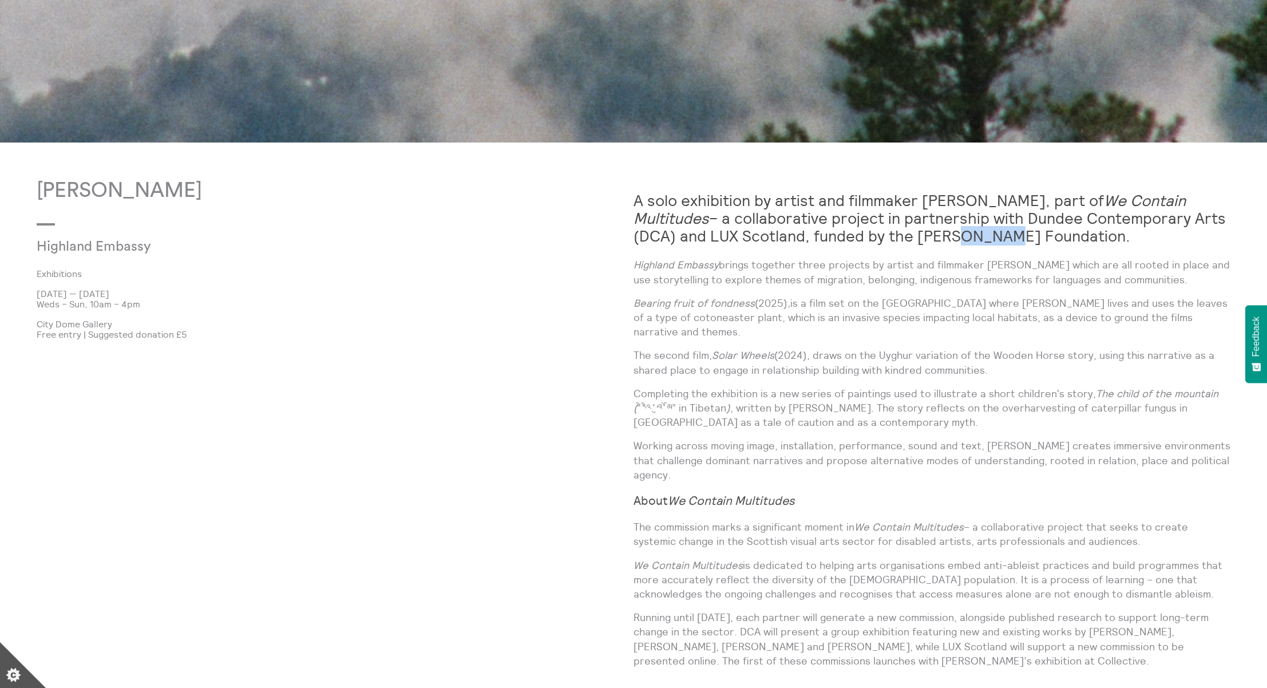
click at [906, 237] on strong "A solo exhibition by artist and filmmaker Shen Xin, part of We Contain Multitud…" at bounding box center [929, 218] width 592 height 55
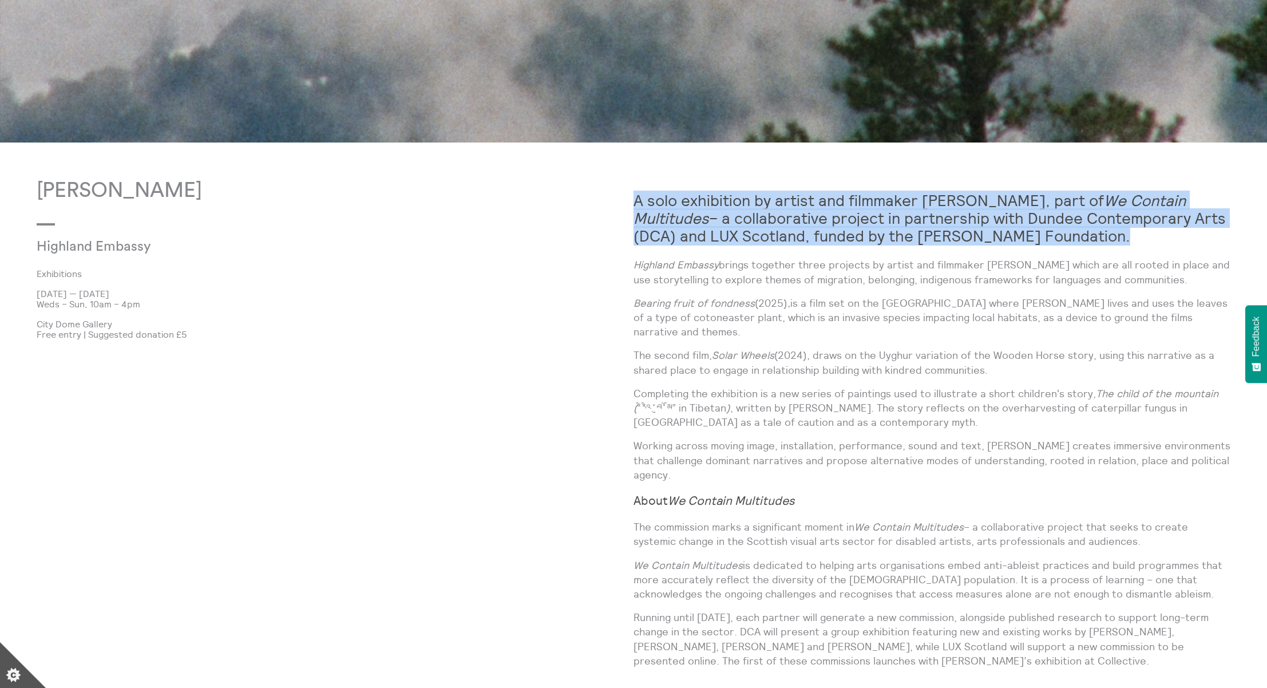
click at [906, 237] on strong "A solo exhibition by artist and filmmaker Shen Xin, part of We Contain Multitud…" at bounding box center [929, 218] width 592 height 55
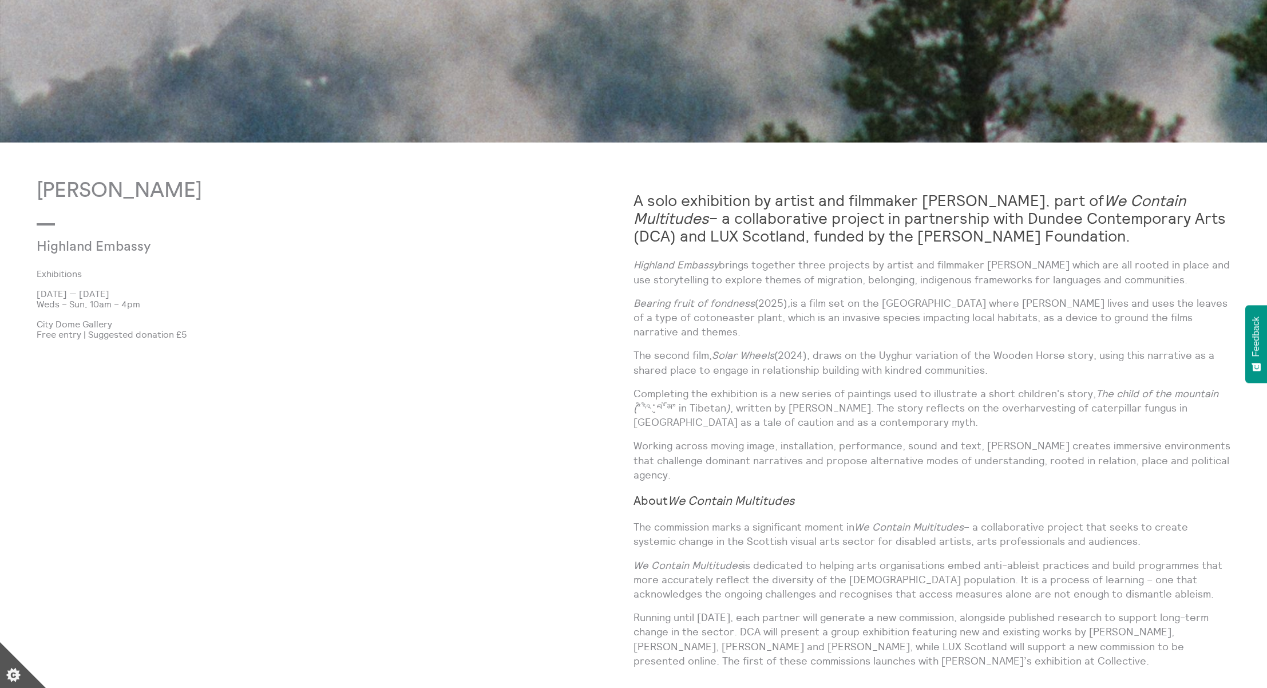
click at [909, 277] on p "Highland Embassy brings together three projects by artist and filmmaker Shen Xi…" at bounding box center [931, 271] width 597 height 29
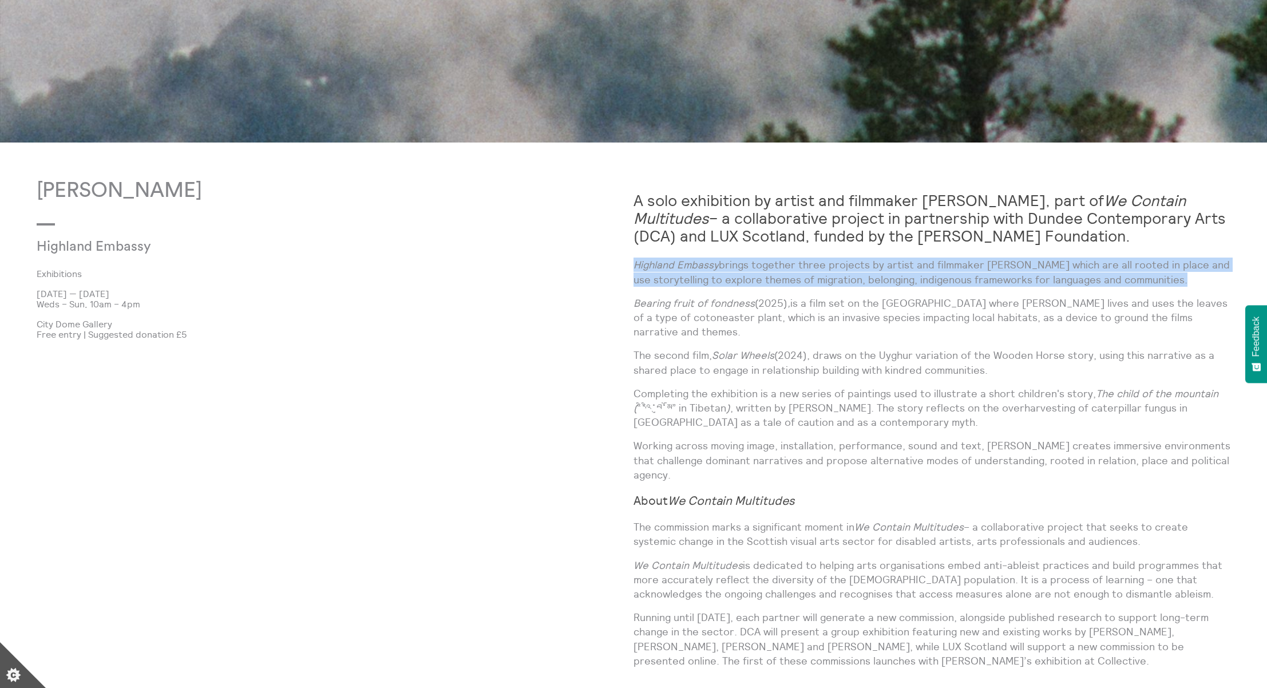
click at [909, 277] on p "Highland Embassy brings together three projects by artist and filmmaker Shen Xi…" at bounding box center [931, 271] width 597 height 29
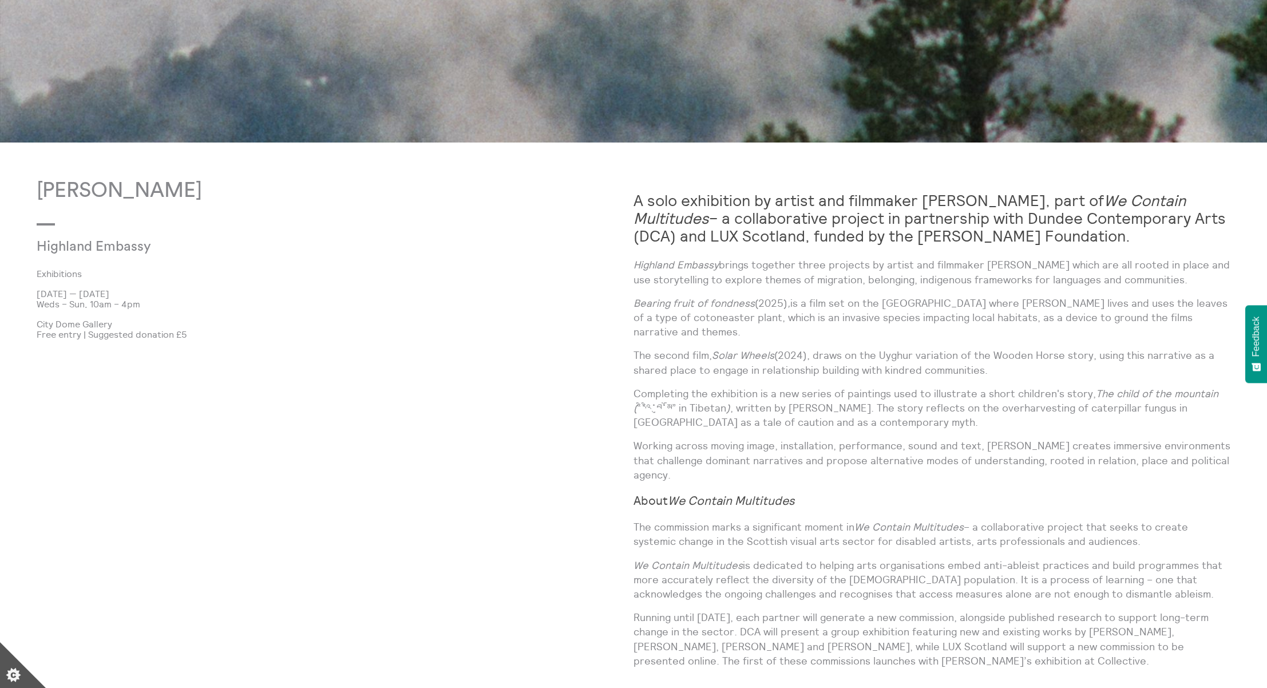
click at [844, 319] on p "Bearing fruit of fondness (2025) , is a film set on the Isle of Skye where Shen…" at bounding box center [931, 317] width 597 height 43
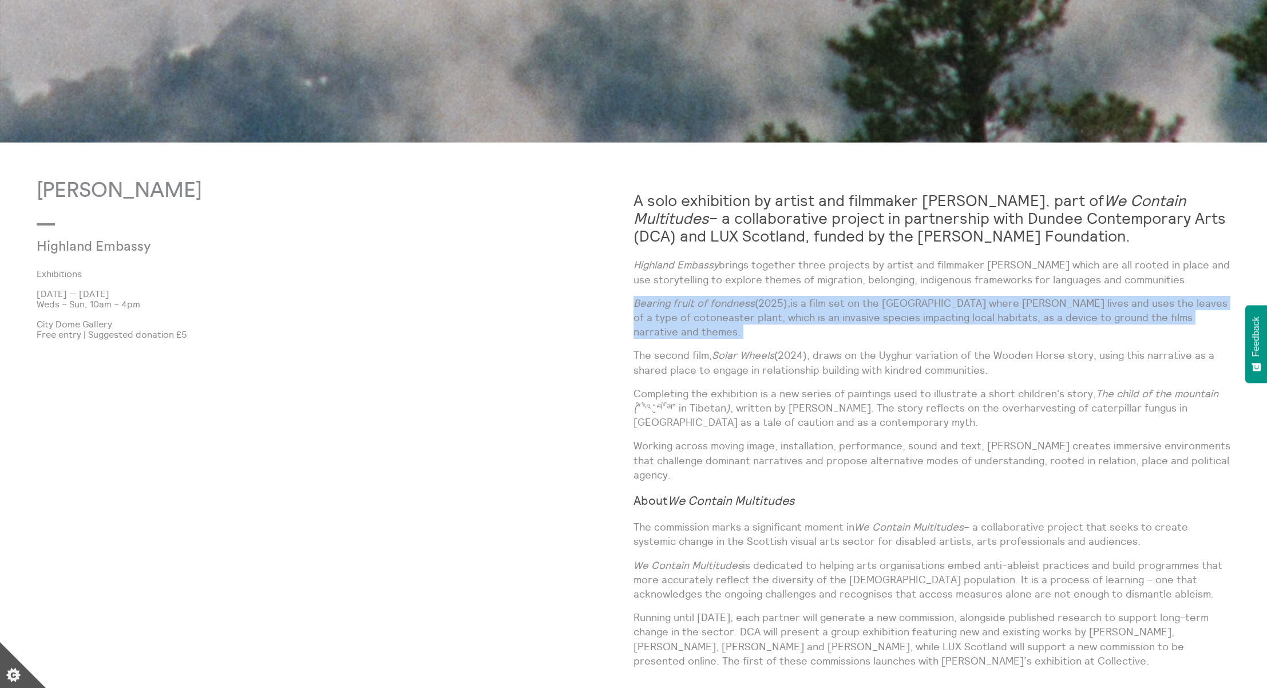
click at [845, 319] on p "Bearing fruit of fondness (2025) , is a film set on the Isle of Skye where Shen…" at bounding box center [931, 317] width 597 height 43
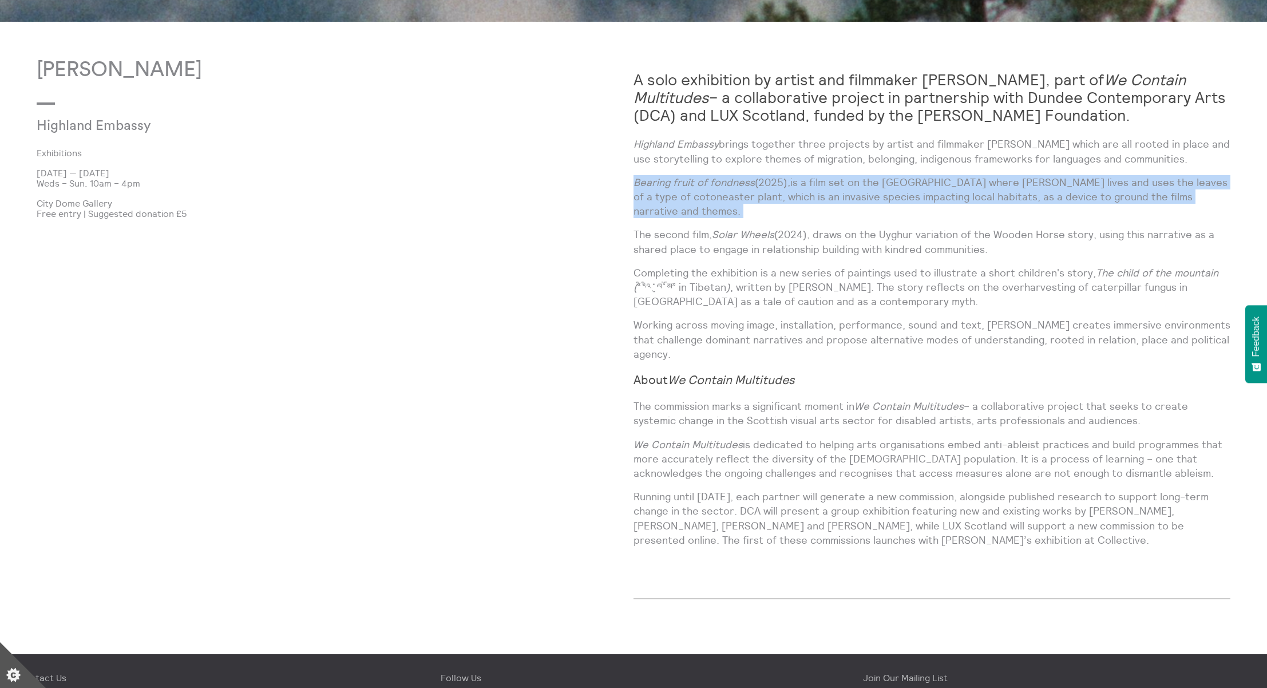
scroll to position [1054, 0]
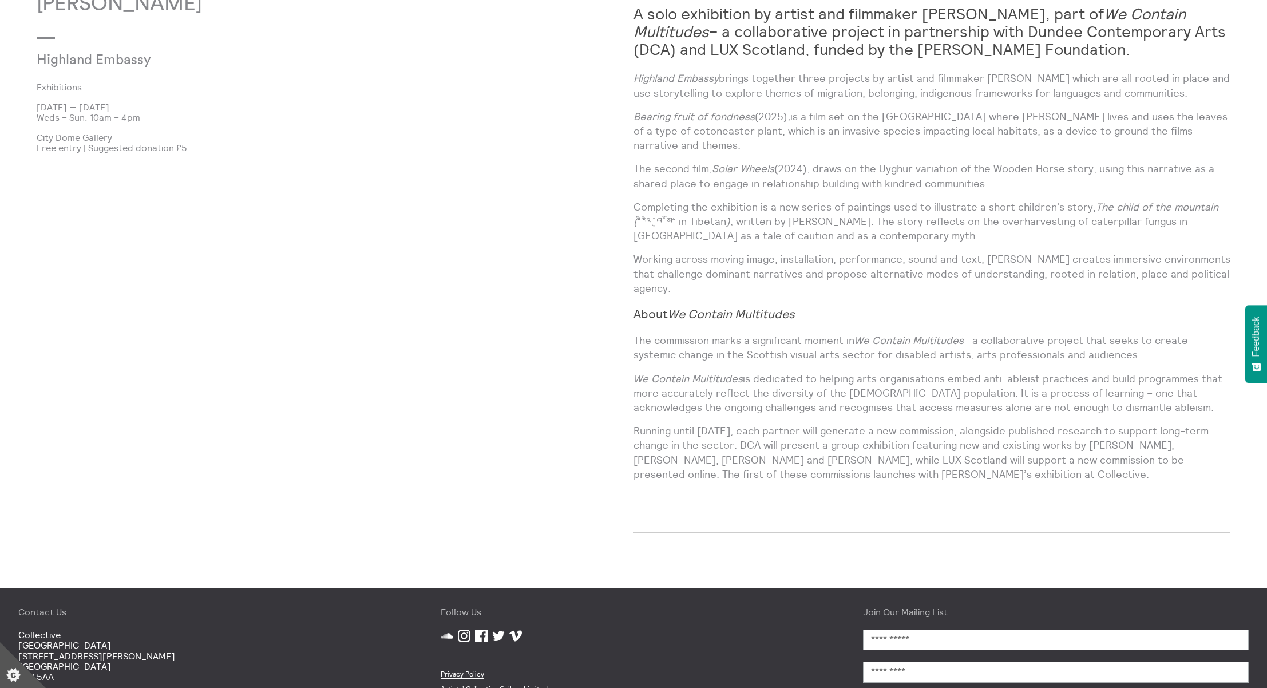
click at [884, 402] on p "We Contain Multitudes is dedicated to helping arts organisations embed anti-abl…" at bounding box center [931, 392] width 597 height 43
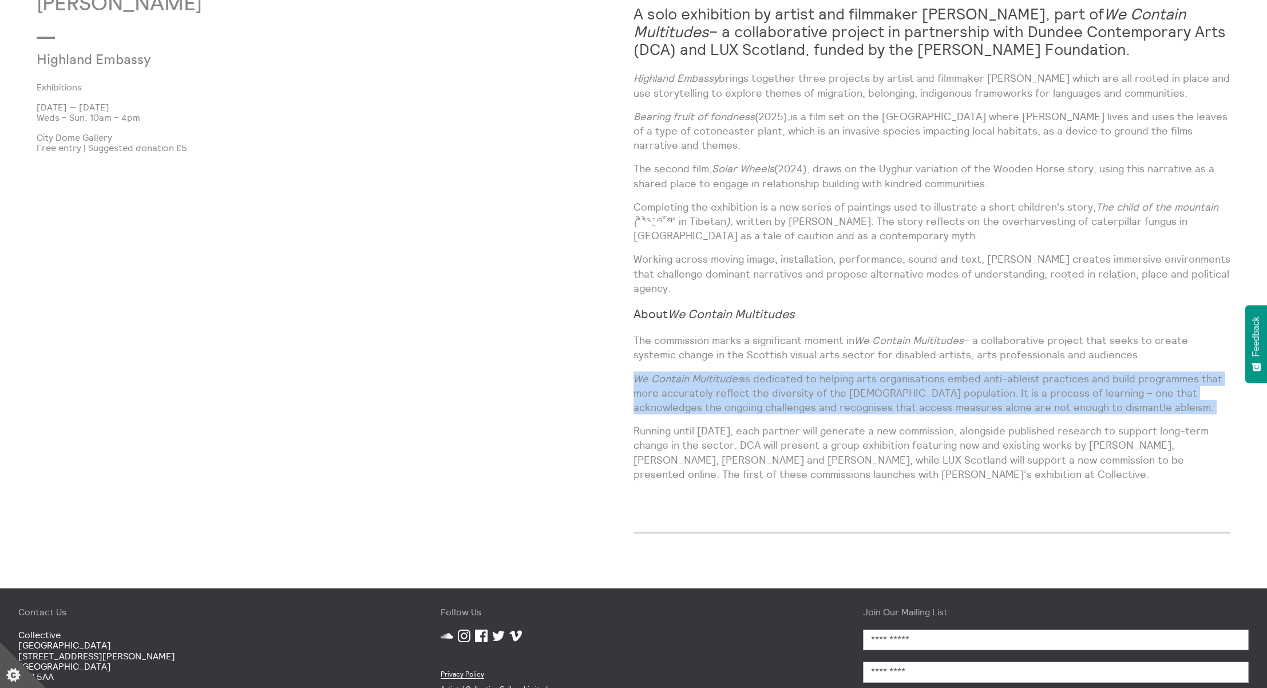
click at [884, 402] on p "We Contain Multitudes is dedicated to helping arts organisations embed anti-abl…" at bounding box center [931, 392] width 597 height 43
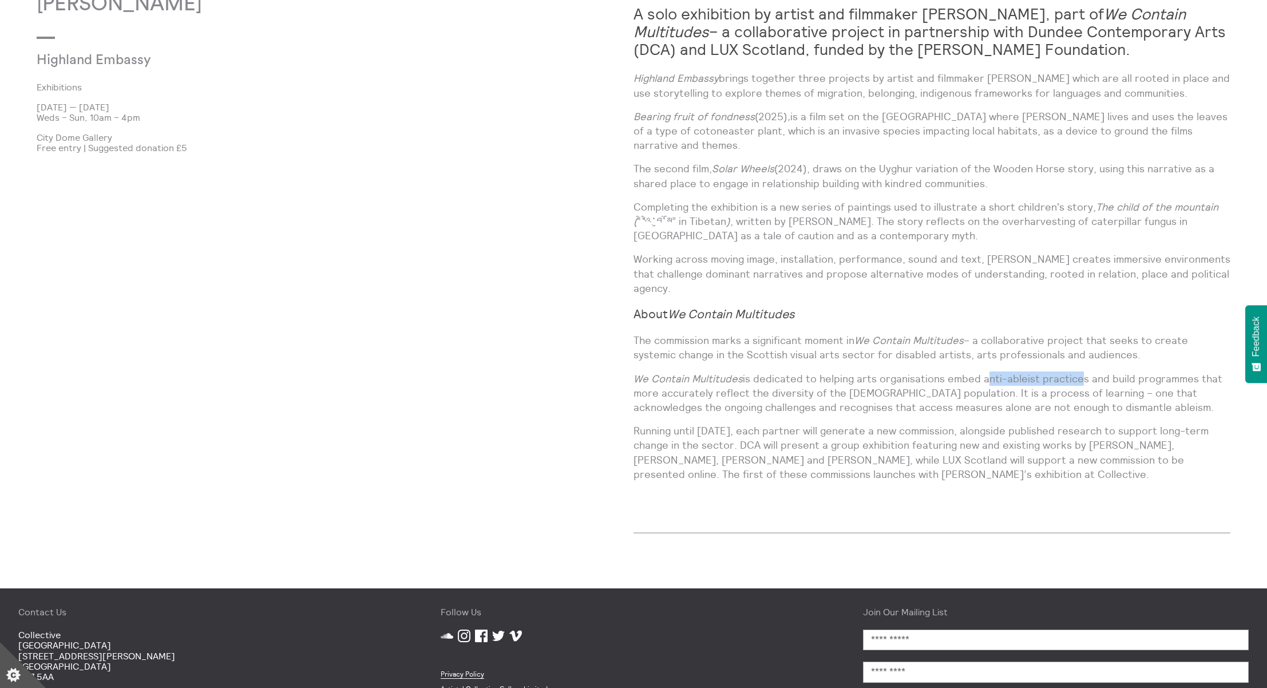
drag, startPoint x: 980, startPoint y: 377, endPoint x: 1075, endPoint y: 380, distance: 95.0
click at [1075, 380] on p "We Contain Multitudes is dedicated to helping arts organisations embed anti-abl…" at bounding box center [931, 392] width 597 height 43
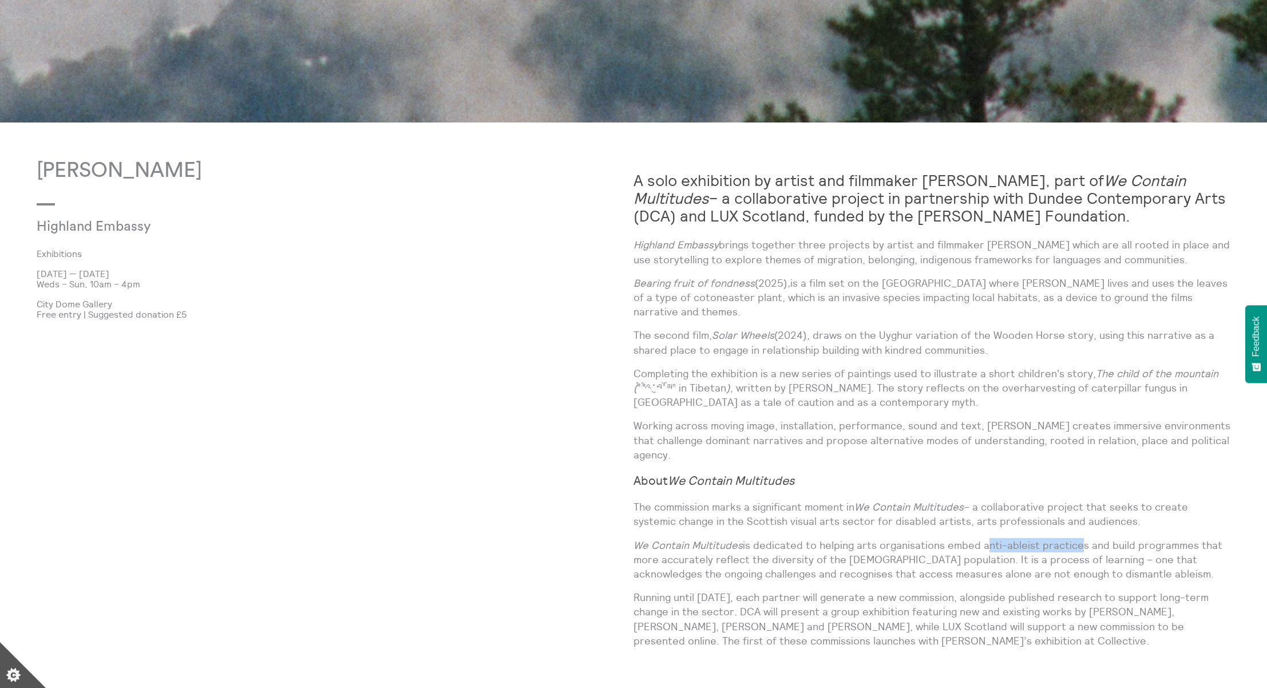
scroll to position [673, 0]
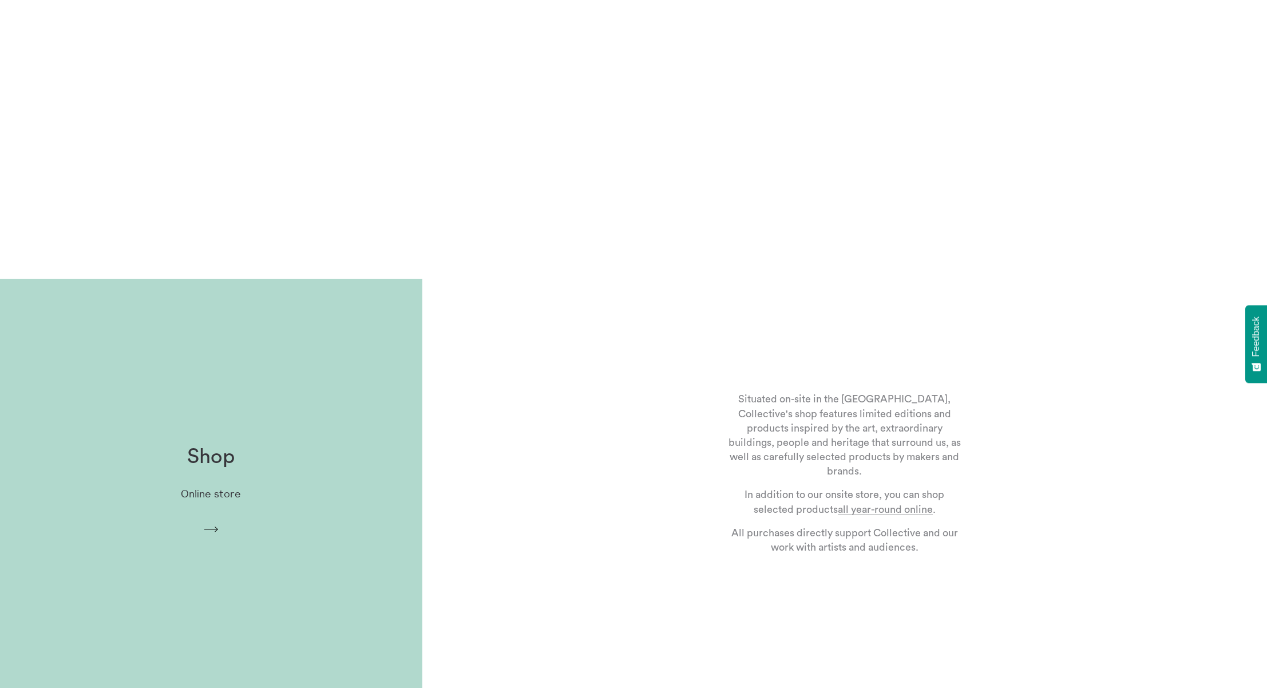
scroll to position [212, 0]
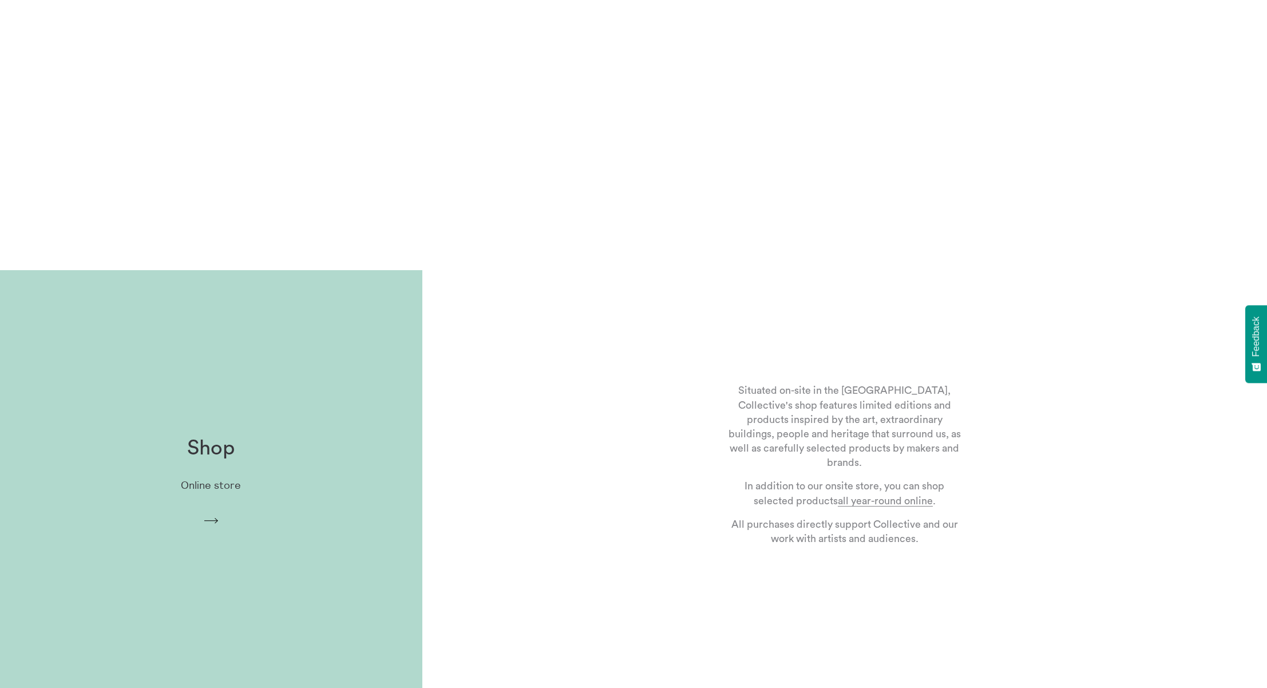
click at [862, 413] on p "Situated on-site in the [GEOGRAPHIC_DATA], Collective's shop features limited e…" at bounding box center [845, 426] width 236 height 86
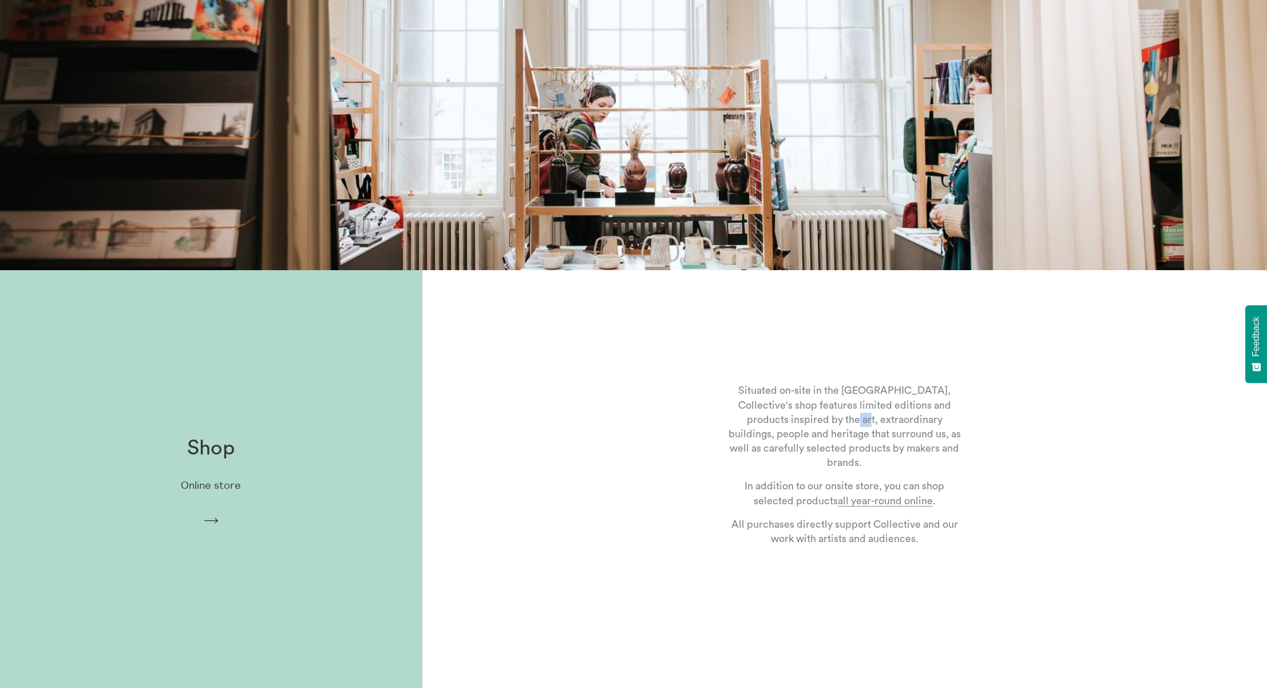
click at [862, 413] on p "Situated on-site in the [GEOGRAPHIC_DATA], Collective's shop features limited e…" at bounding box center [845, 426] width 236 height 86
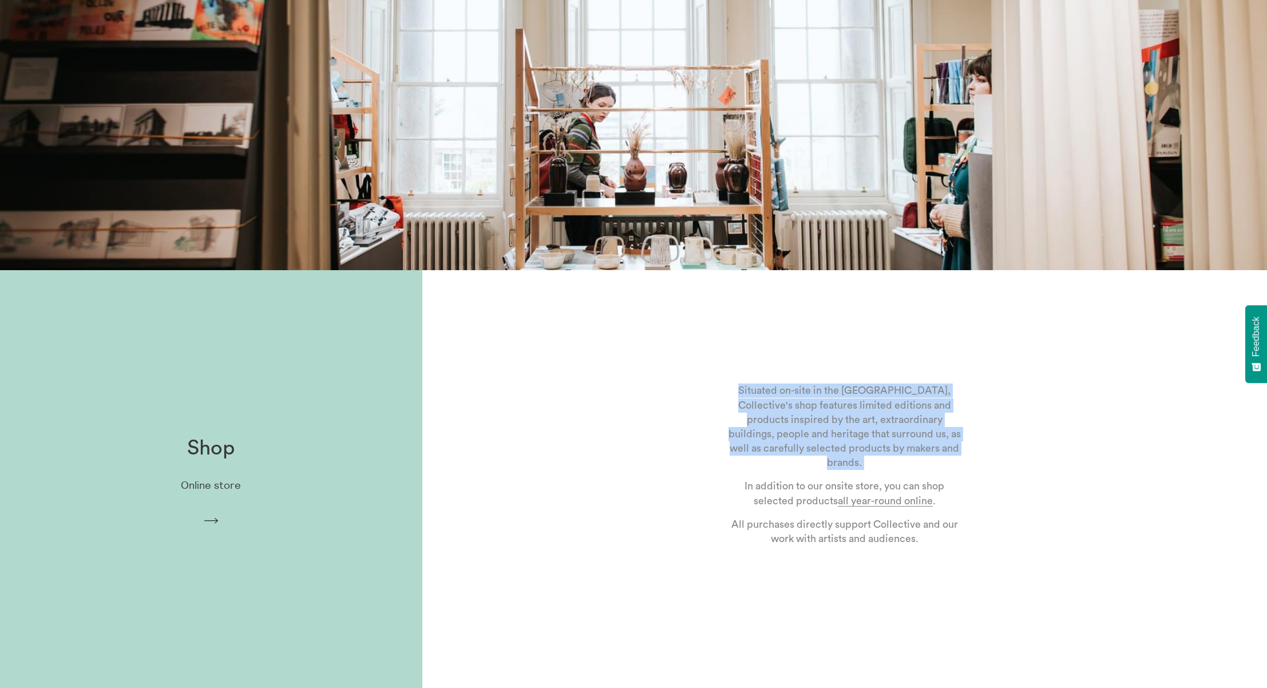
click at [862, 413] on p "Situated on-site in the [GEOGRAPHIC_DATA], Collective's shop features limited e…" at bounding box center [845, 426] width 236 height 86
click at [905, 403] on p "Situated on-site in the [GEOGRAPHIC_DATA], Collective's shop features limited e…" at bounding box center [845, 426] width 236 height 86
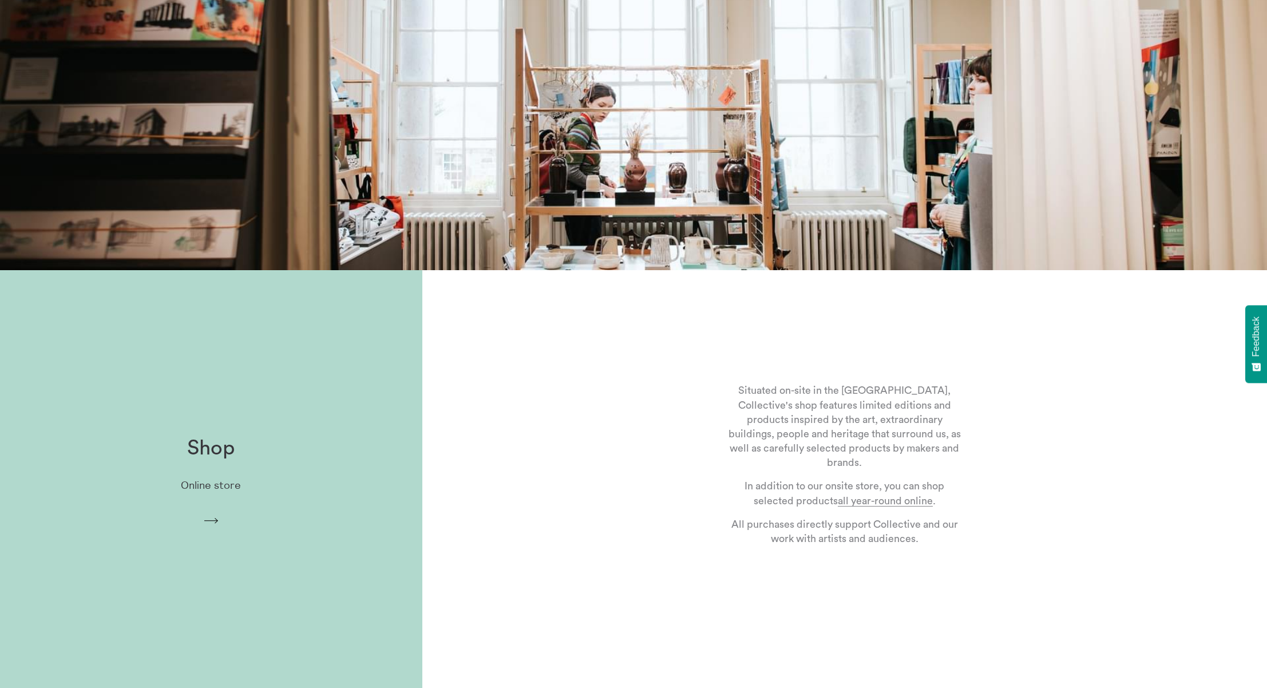
click at [876, 411] on p "Situated on-site in the [GEOGRAPHIC_DATA], Collective's shop features limited e…" at bounding box center [845, 426] width 236 height 86
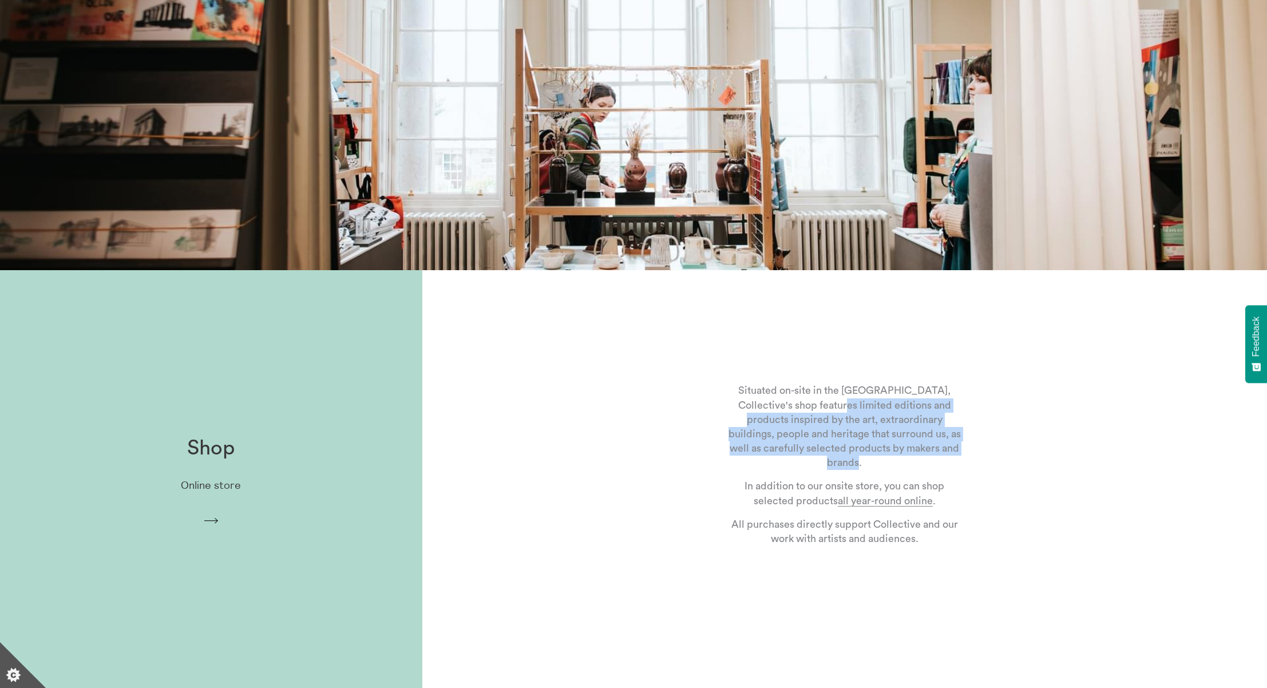
drag, startPoint x: 851, startPoint y: 405, endPoint x: 882, endPoint y: 472, distance: 74.2
click at [882, 472] on div "Situated on-site in the [GEOGRAPHIC_DATA], Collective's shop features limited e…" at bounding box center [844, 481] width 272 height 232
copy p "s limited editions and products inspired by the art, extraordinary buildings, p…"
click at [220, 521] on icon "Arrow" at bounding box center [211, 521] width 18 height 10
